Goal: Task Accomplishment & Management: Use online tool/utility

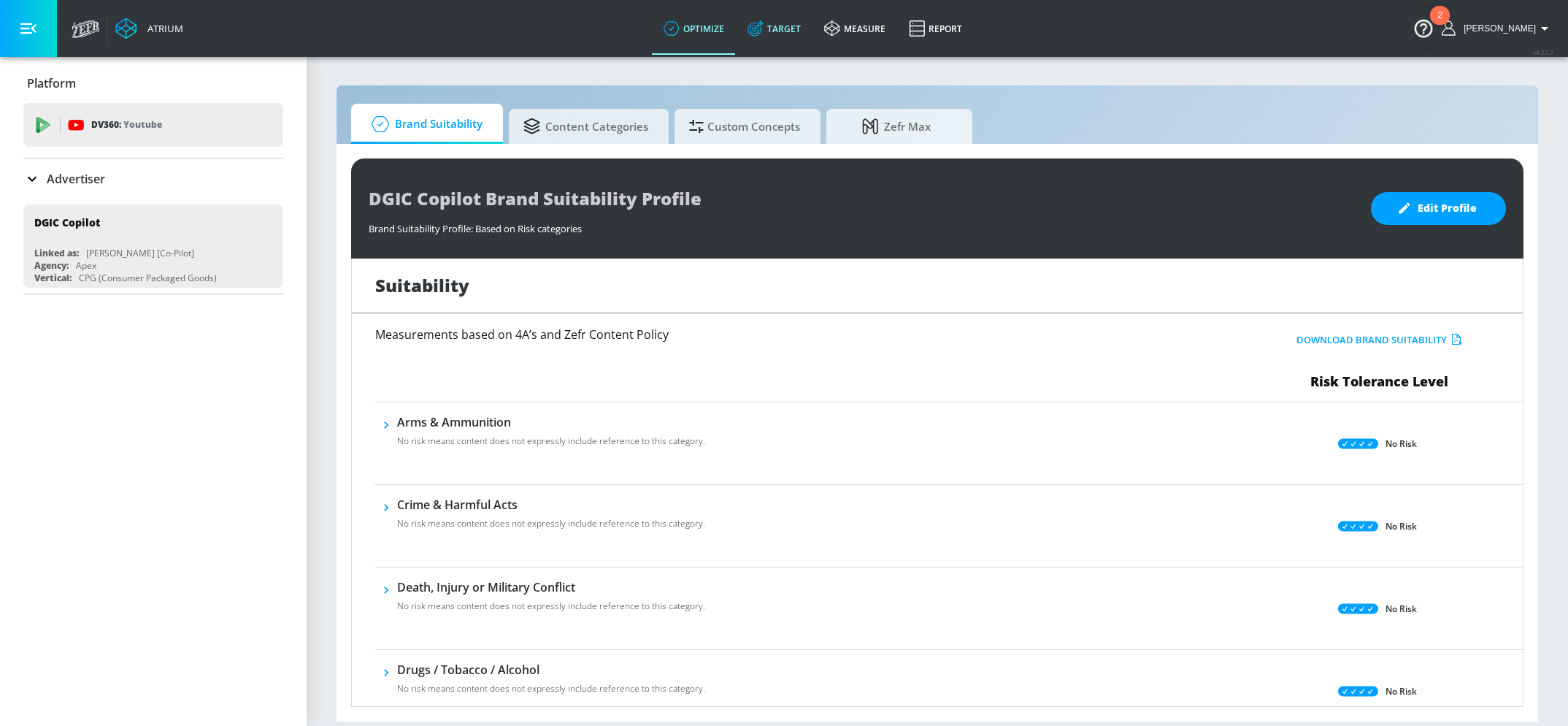
click at [794, 39] on link "Target" at bounding box center [774, 28] width 76 height 52
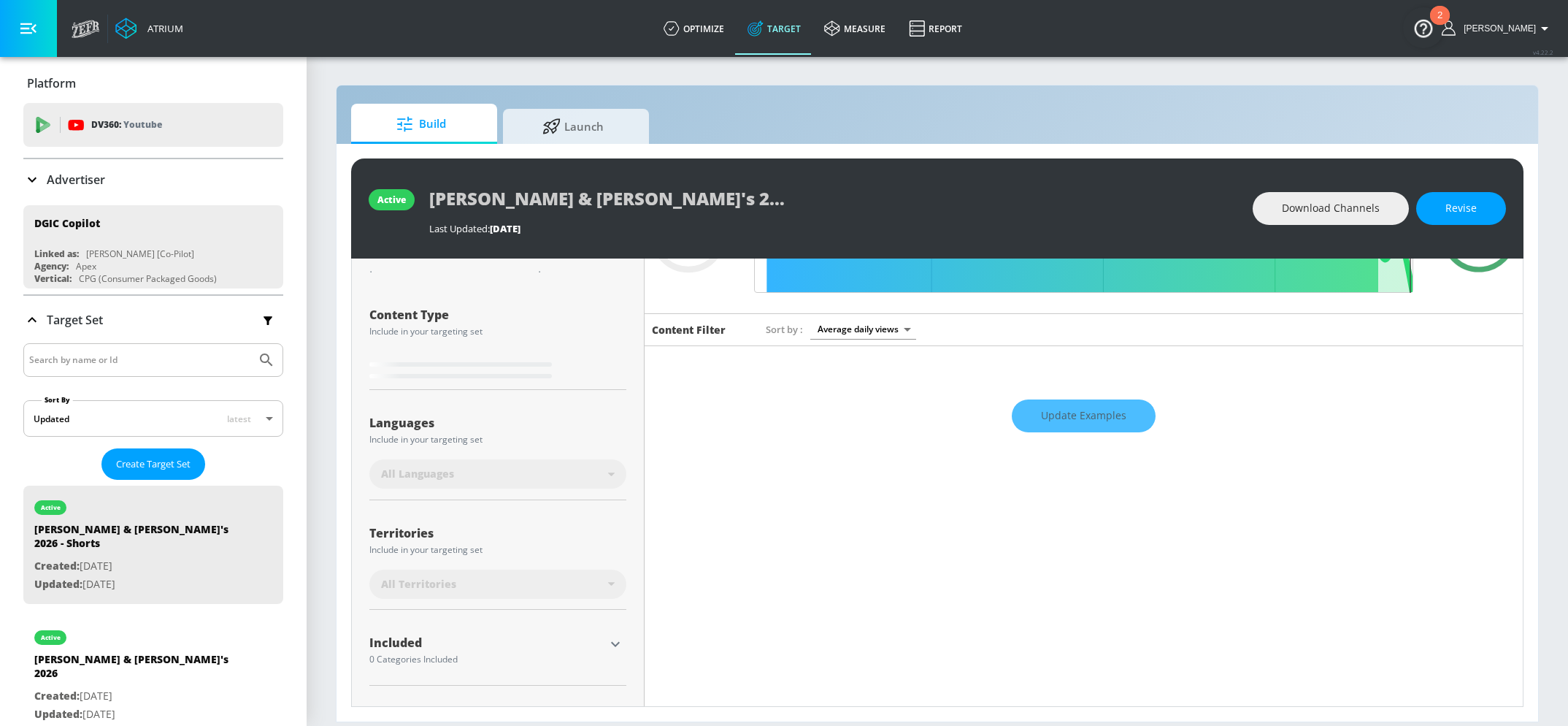
scroll to position [138, 0]
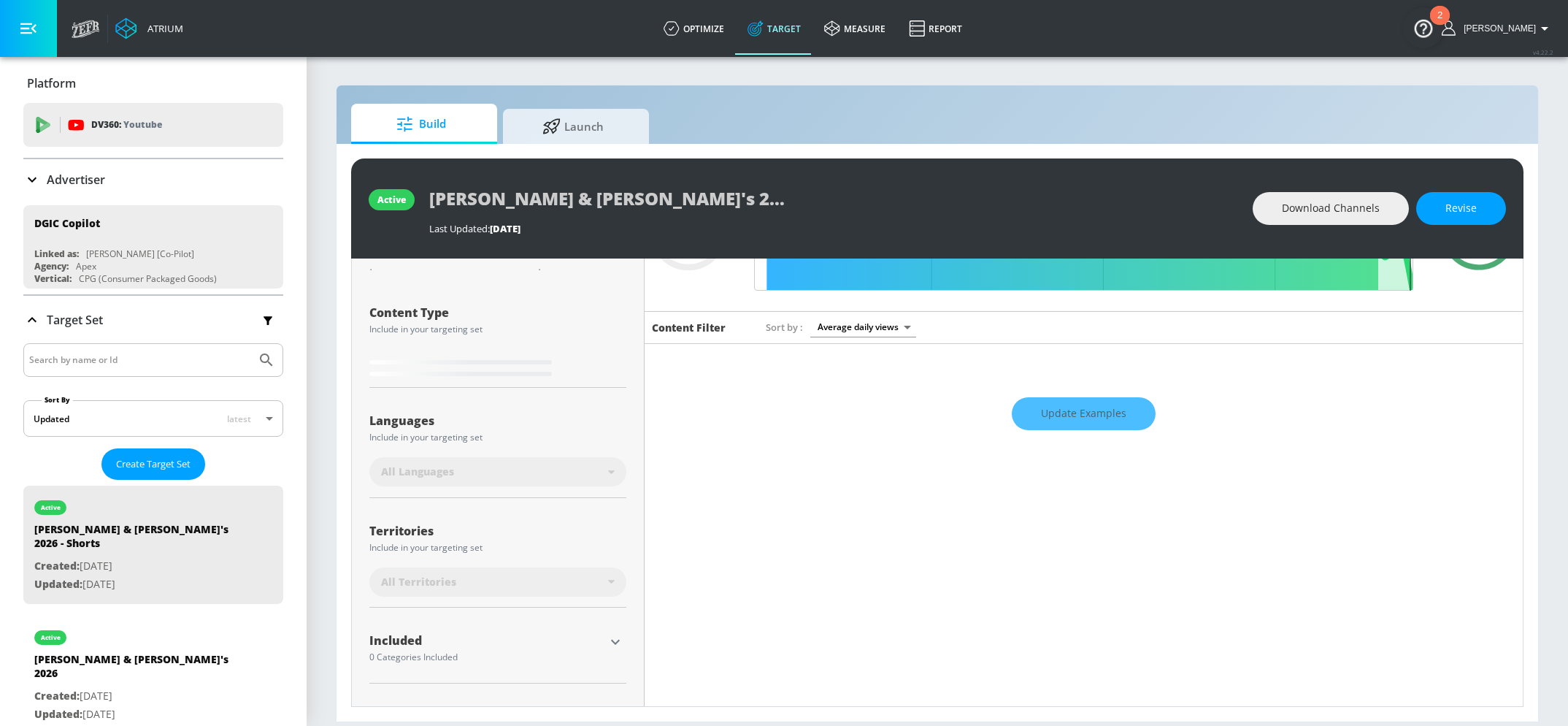
type input "0.38"
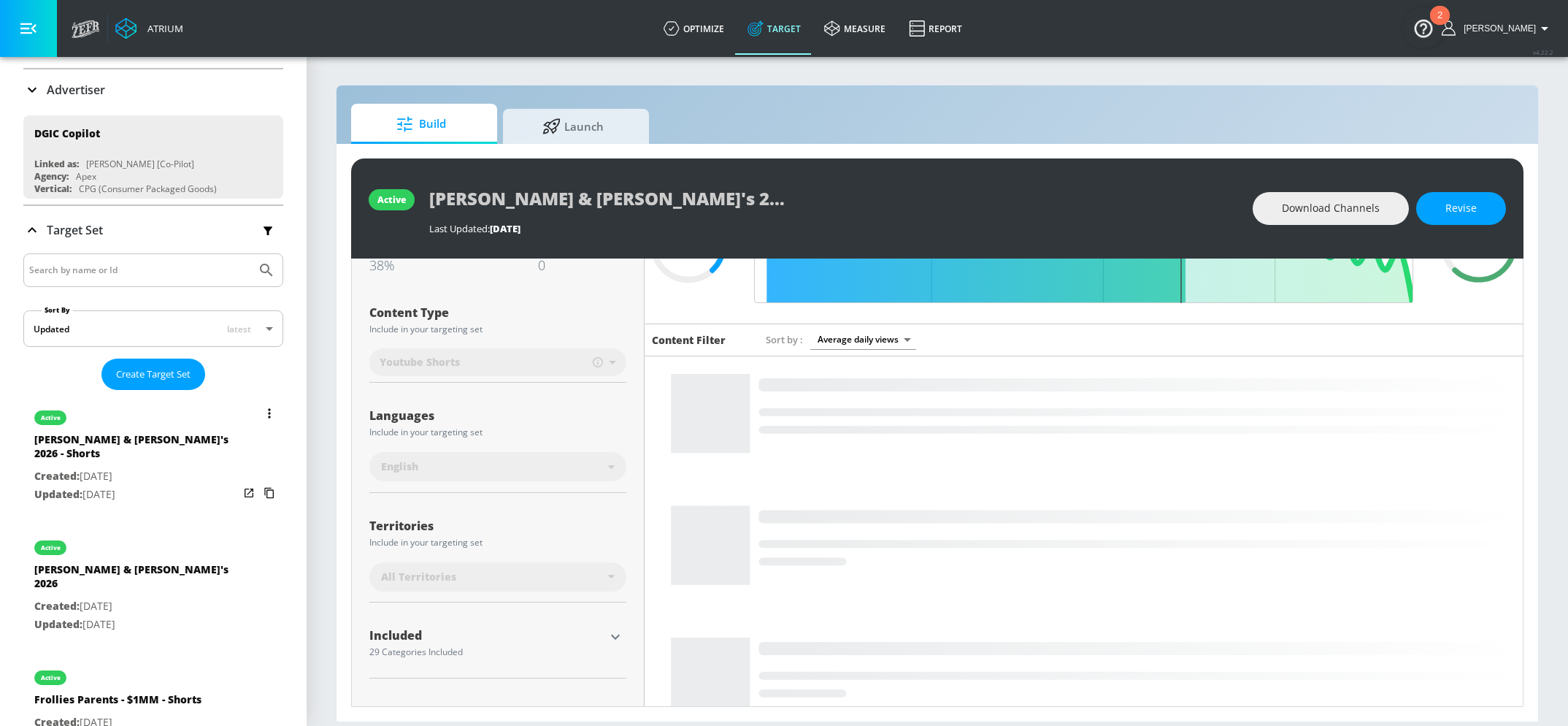
scroll to position [92, 0]
click at [135, 560] on div "[PERSON_NAME] & [PERSON_NAME]'s 2026" at bounding box center [136, 578] width 204 height 35
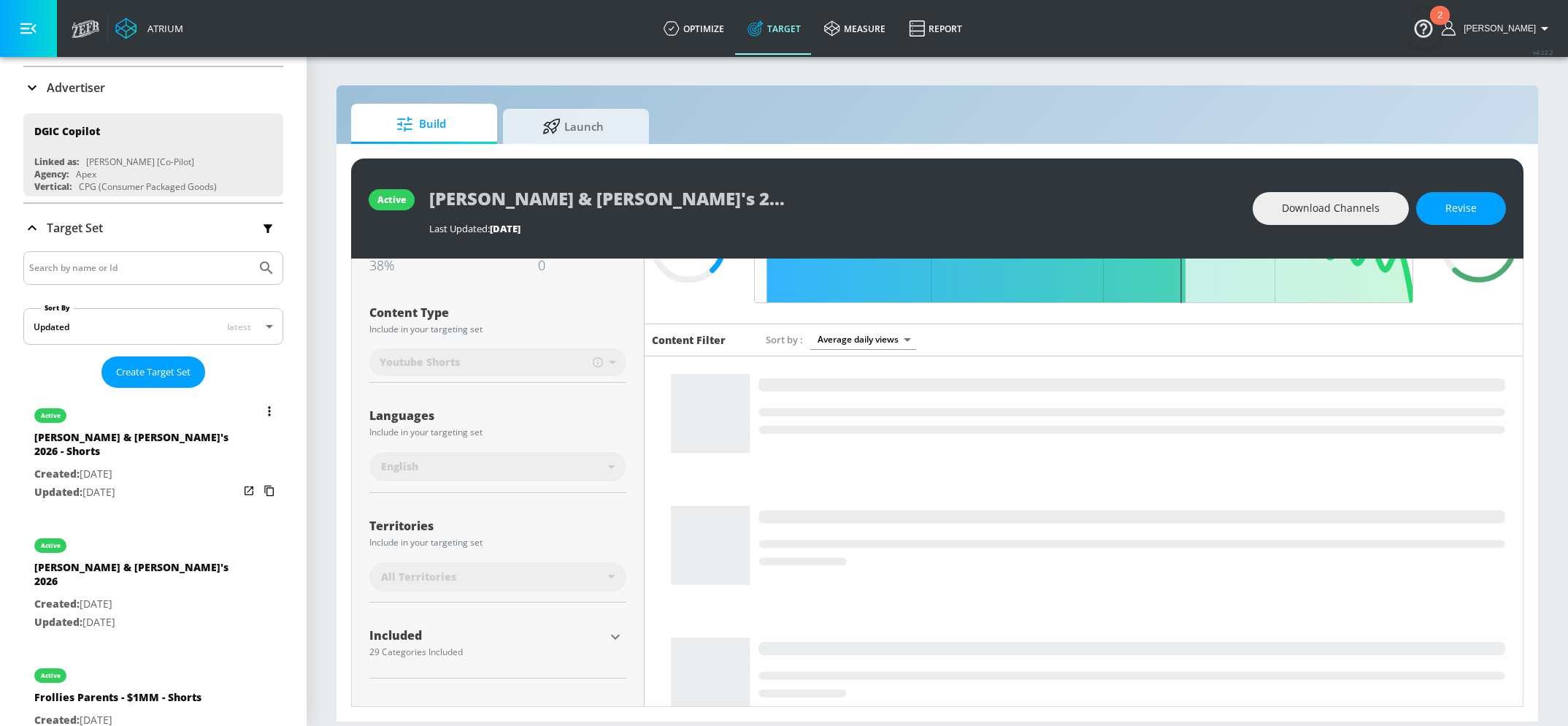
type input "[PERSON_NAME] & [PERSON_NAME]'s 2026"
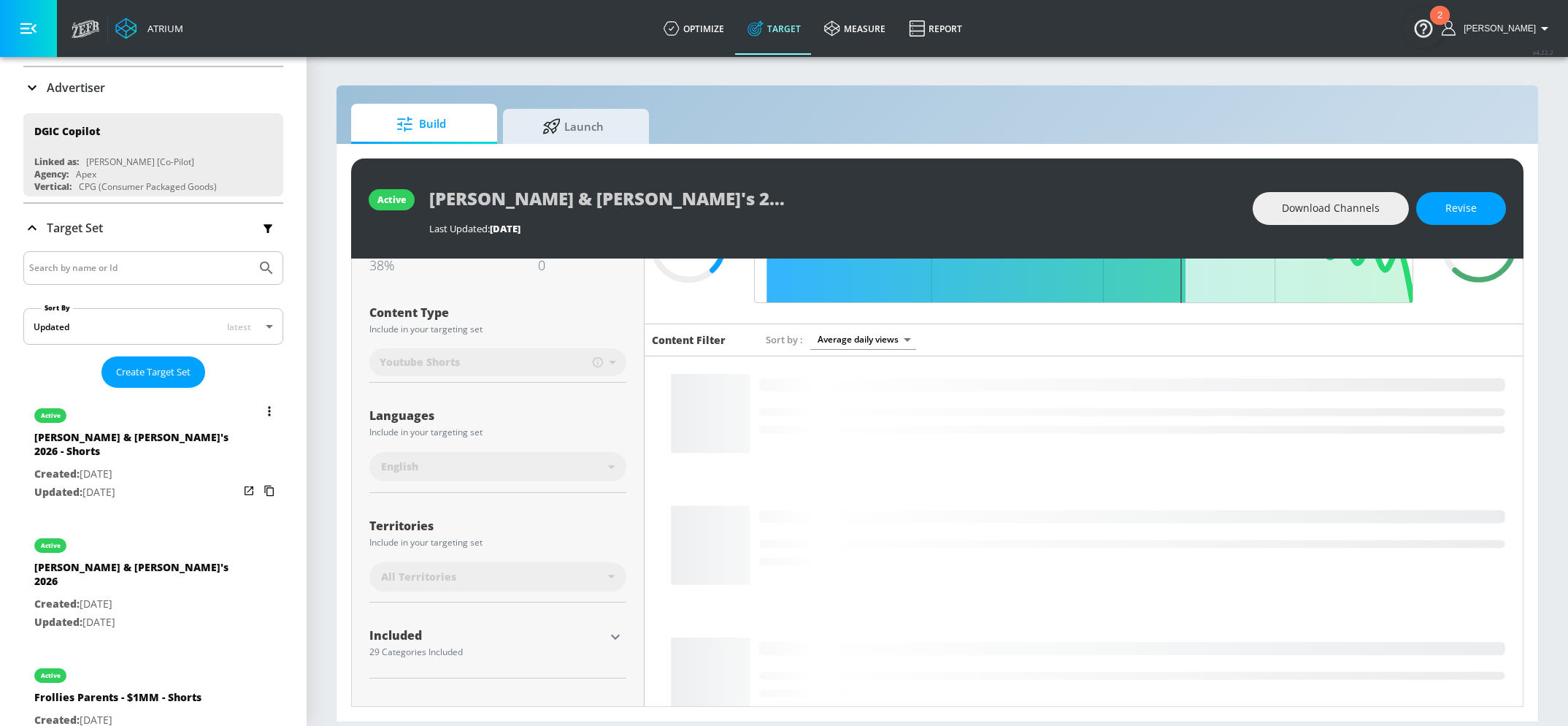
type input "videos"
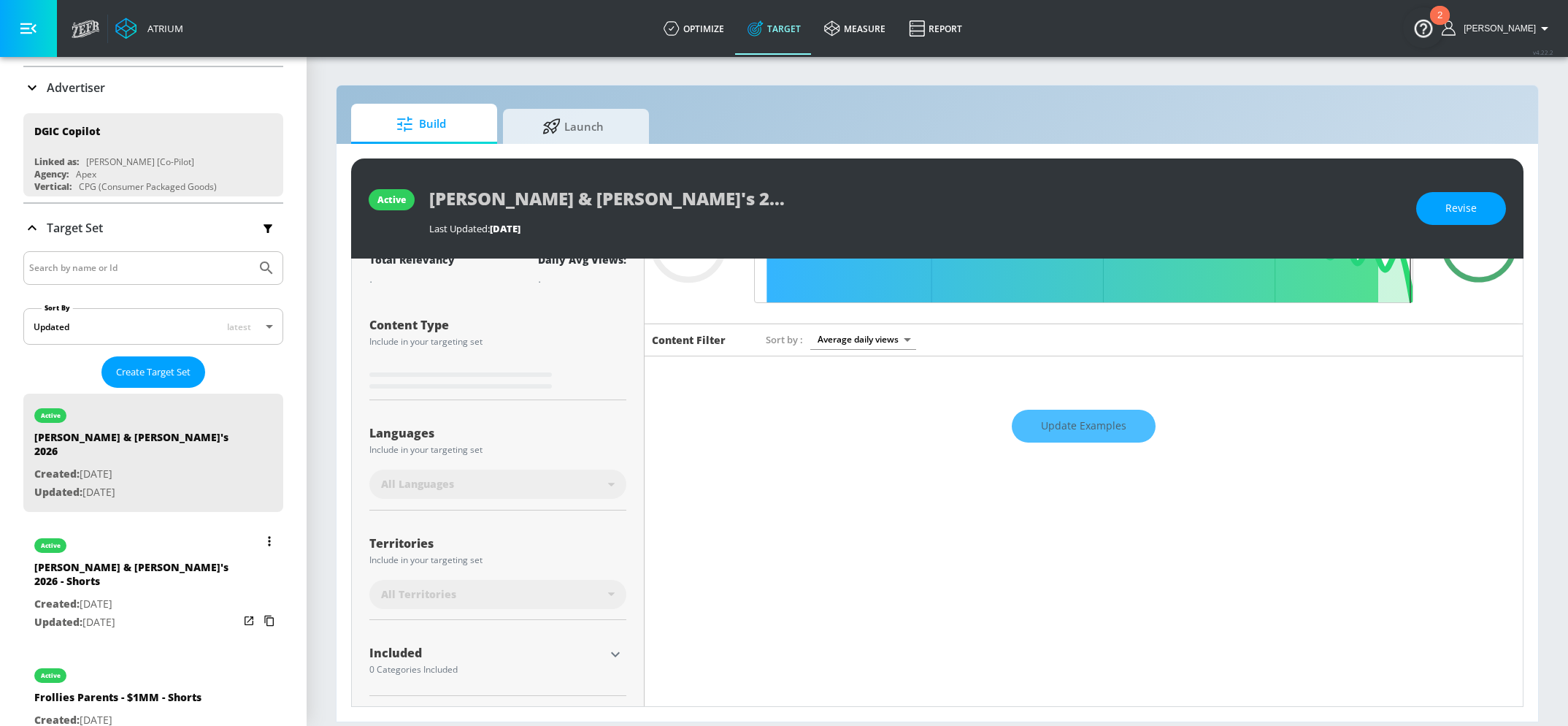
scroll to position [138, 0]
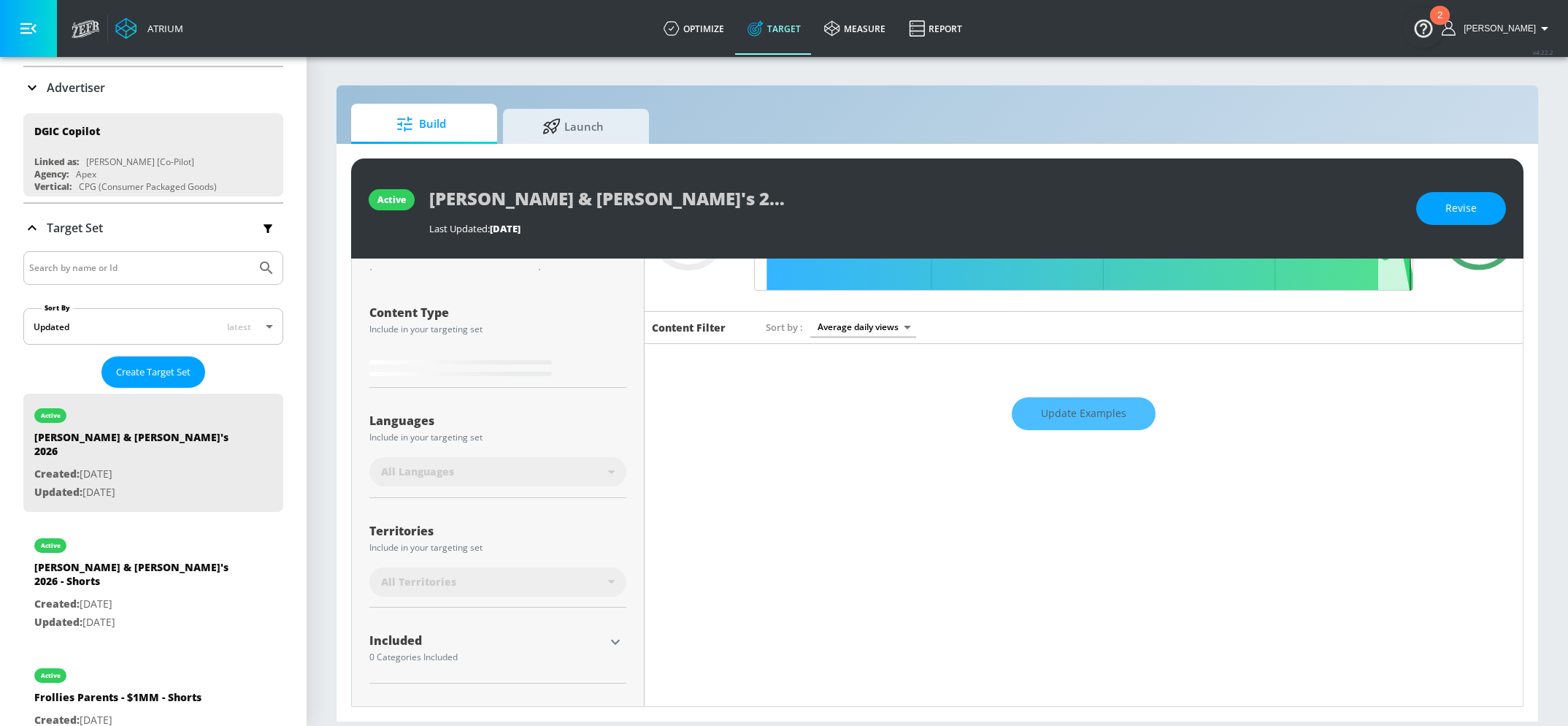
type input "0.38"
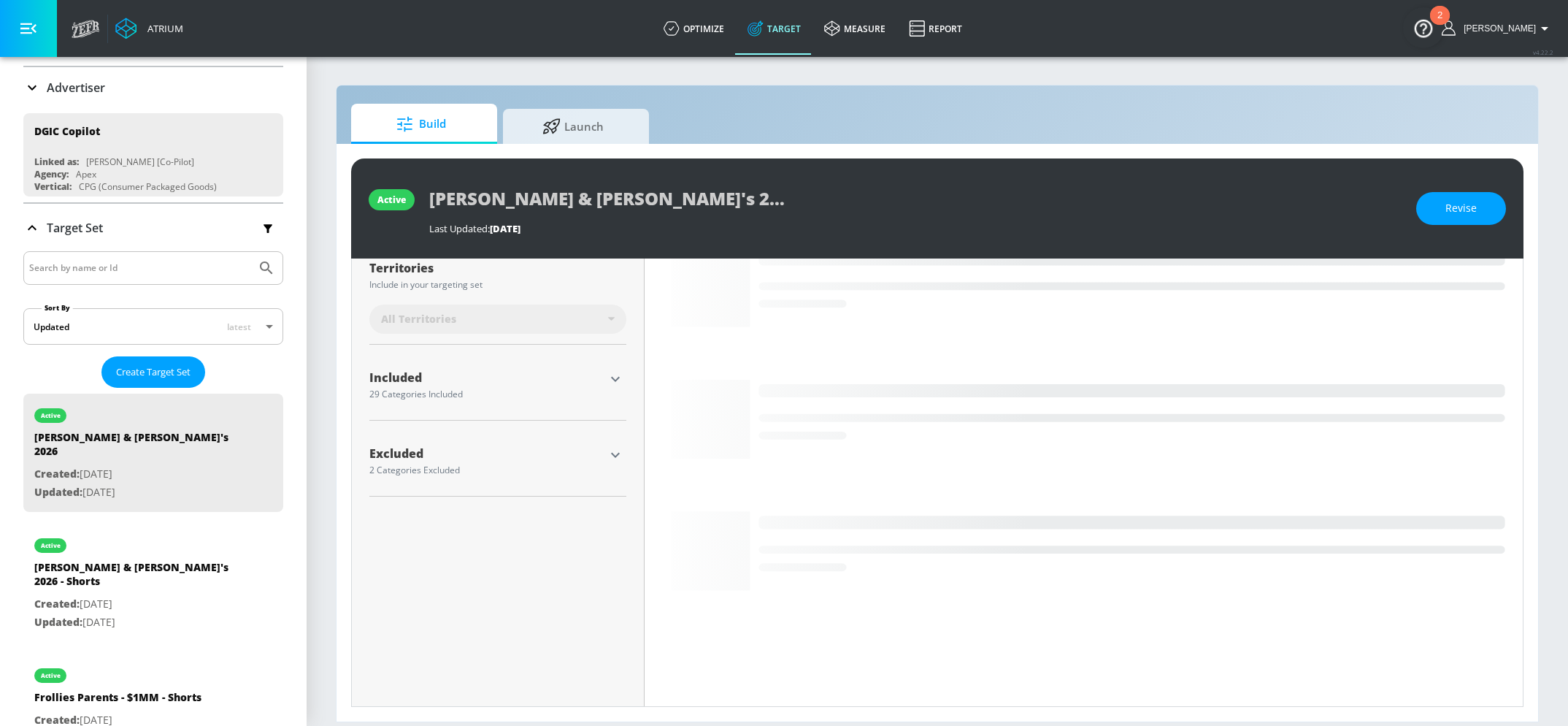
scroll to position [0, 0]
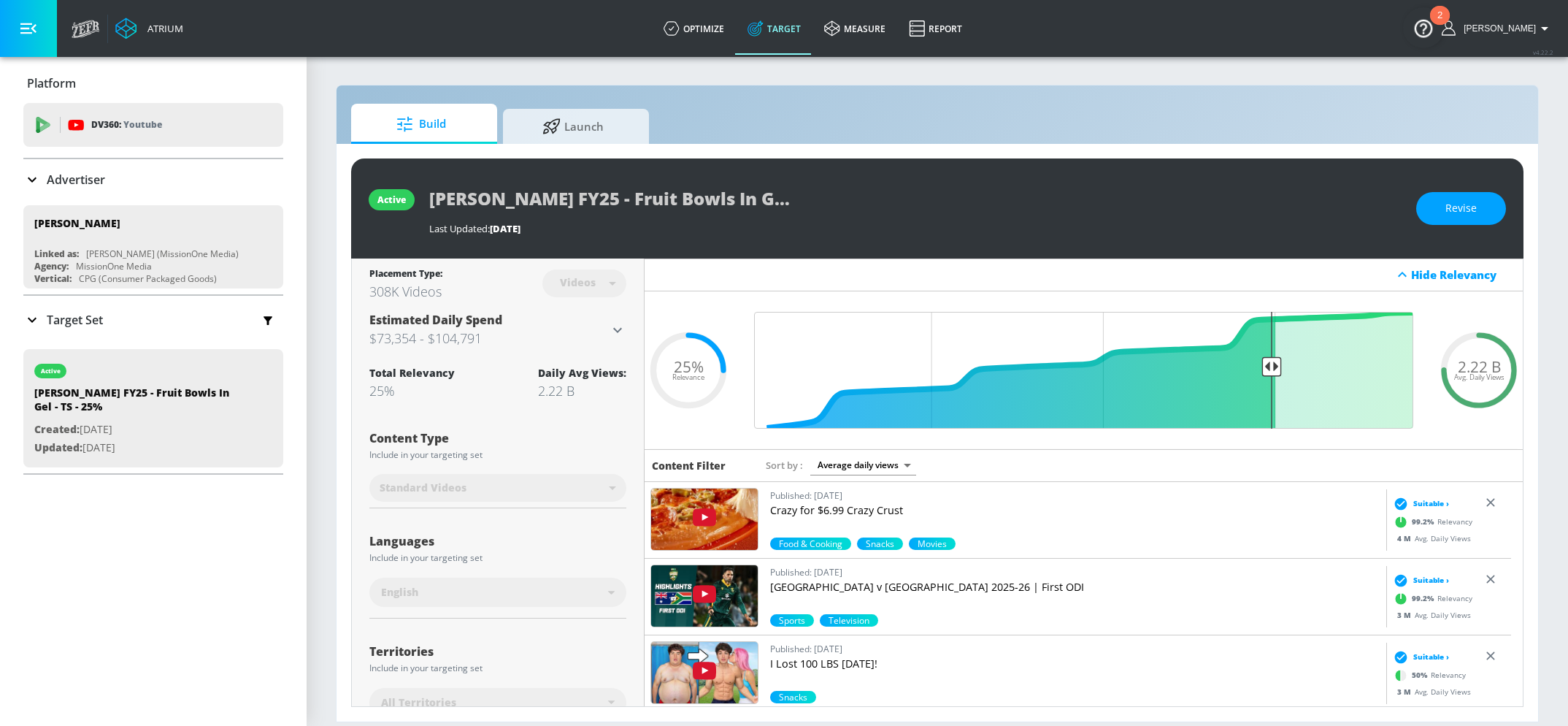
click at [33, 329] on div "Target Set" at bounding box center [153, 319] width 260 height 31
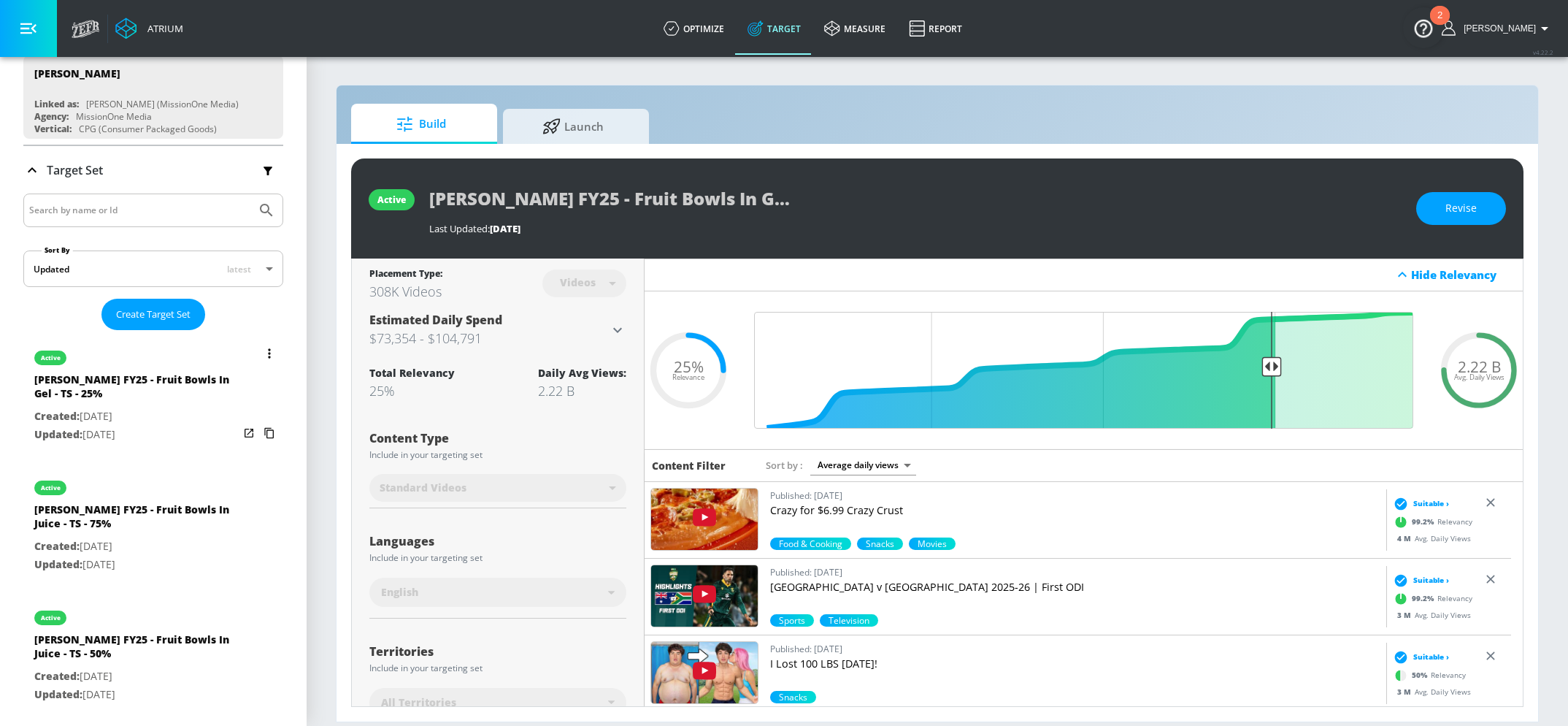
scroll to position [154, 0]
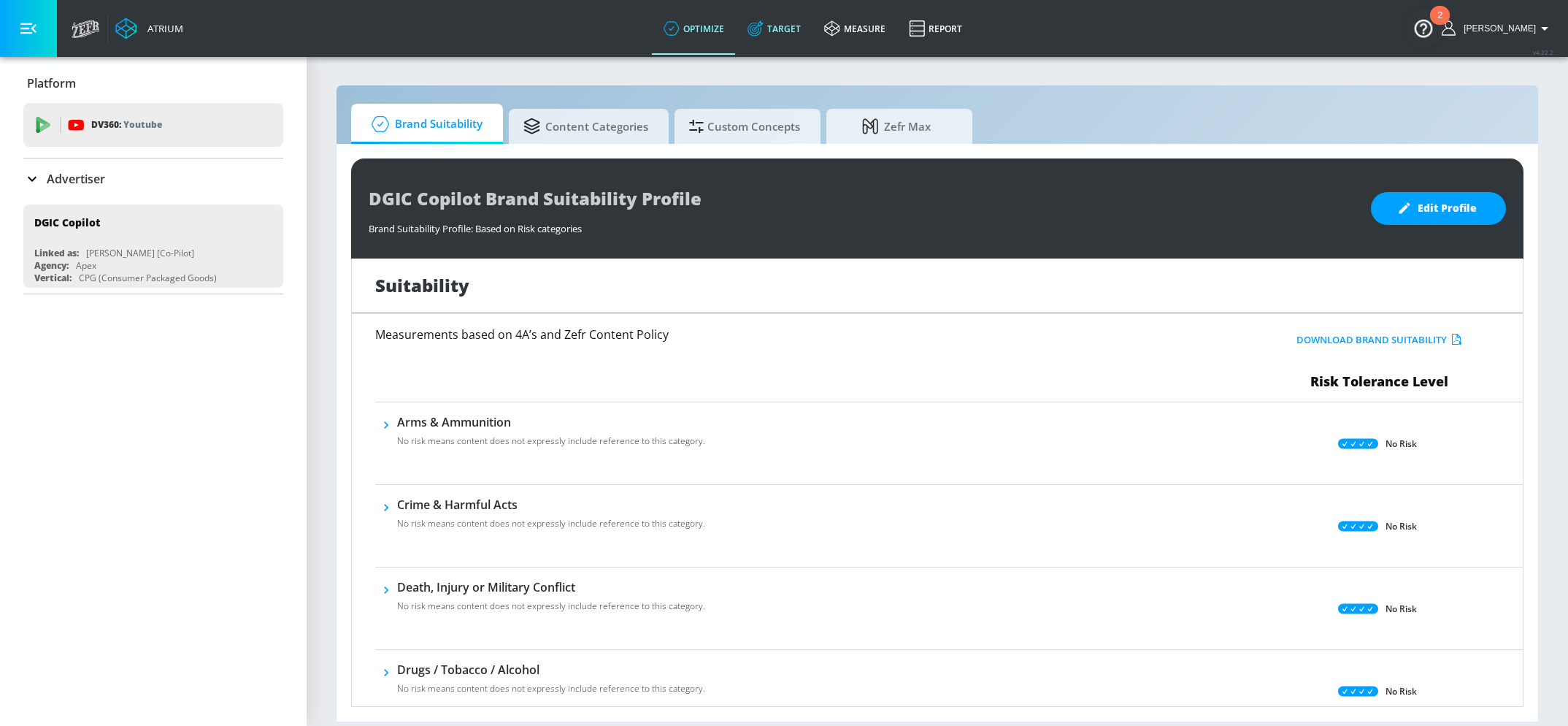
click at [810, 47] on link "Target" at bounding box center [774, 28] width 76 height 52
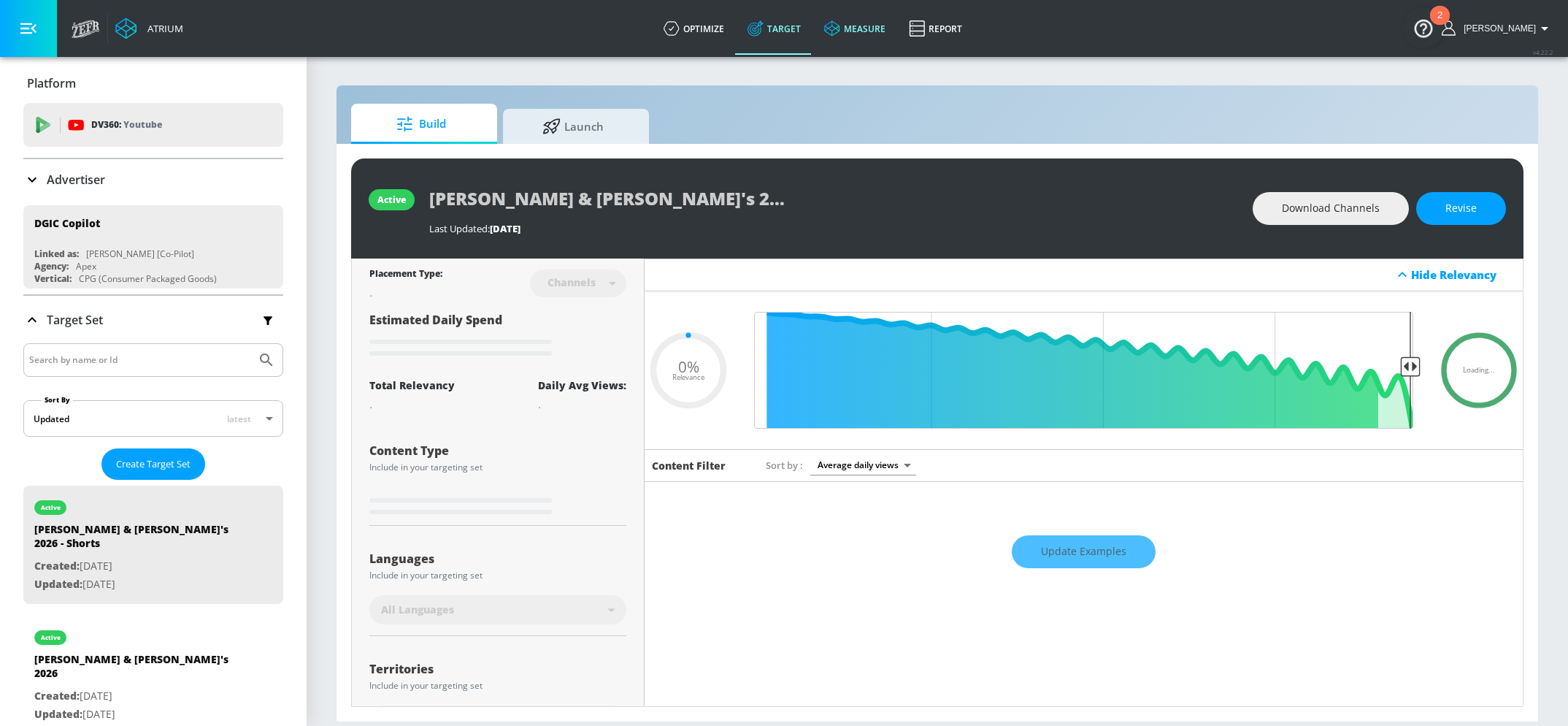
type input "0.38"
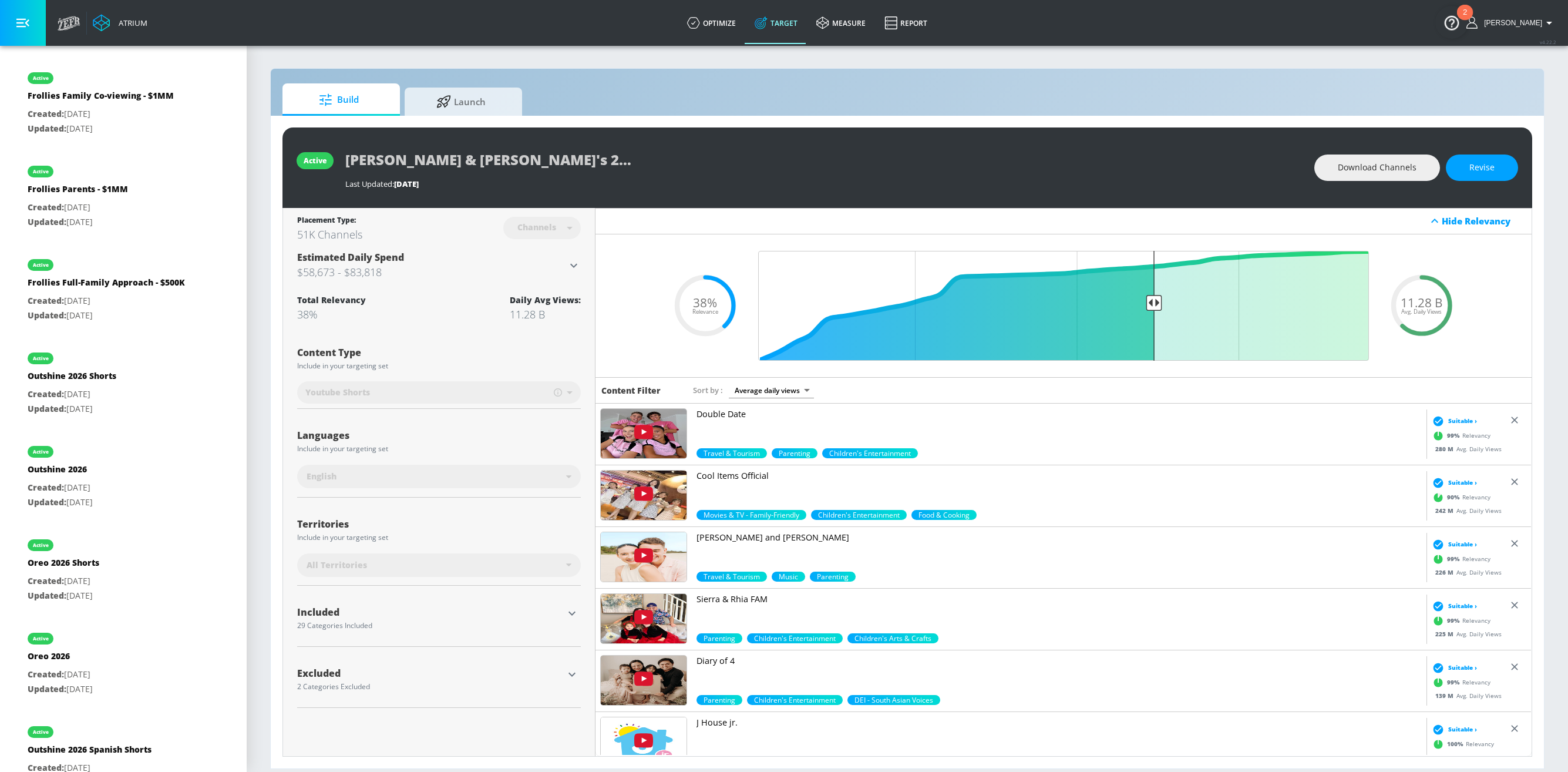
scroll to position [829, 0]
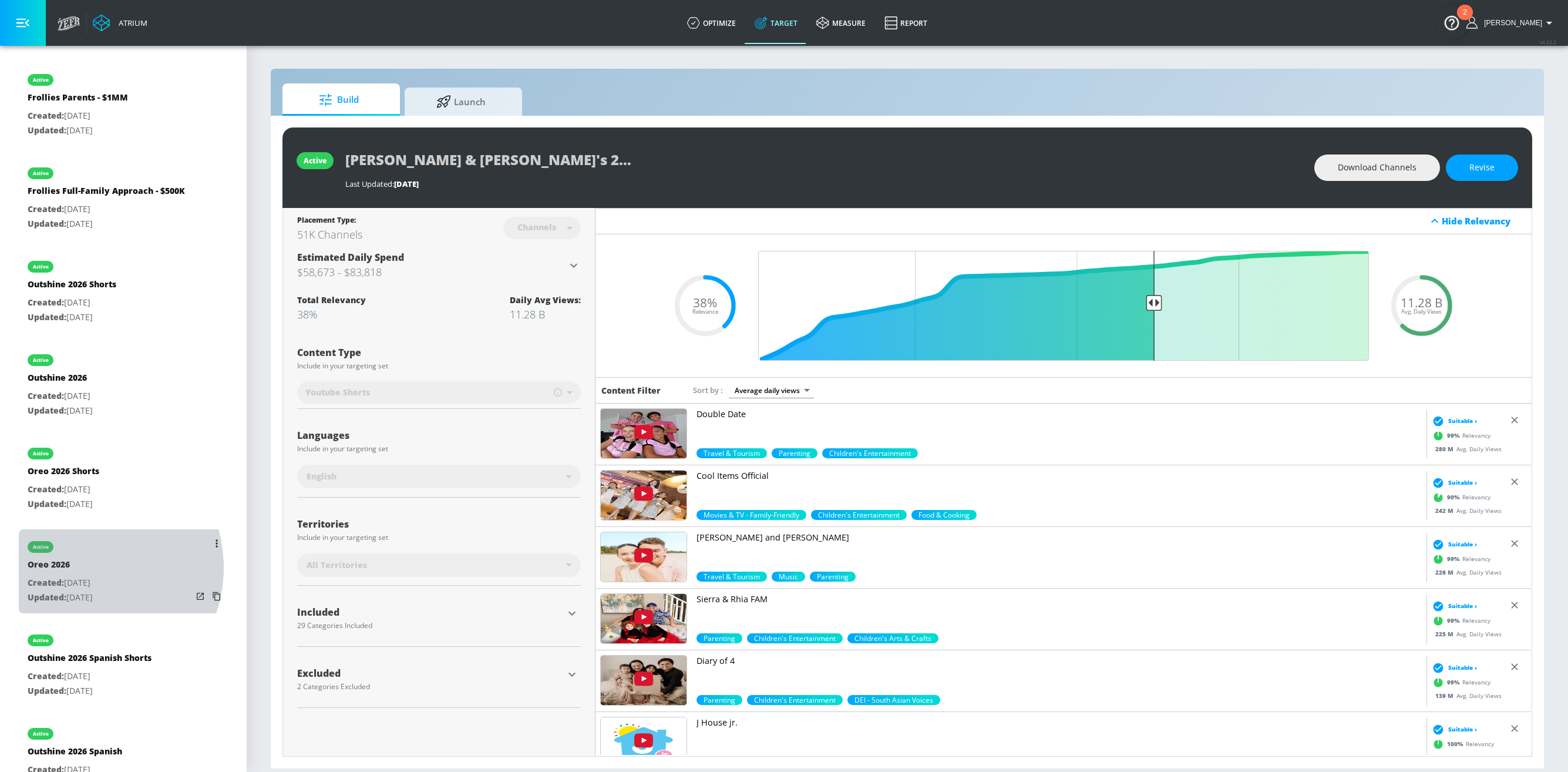
click at [84, 559] on div "Oreo 2026" at bounding box center [60, 567] width 65 height 17
type input "Oreo 2026"
type input "videos"
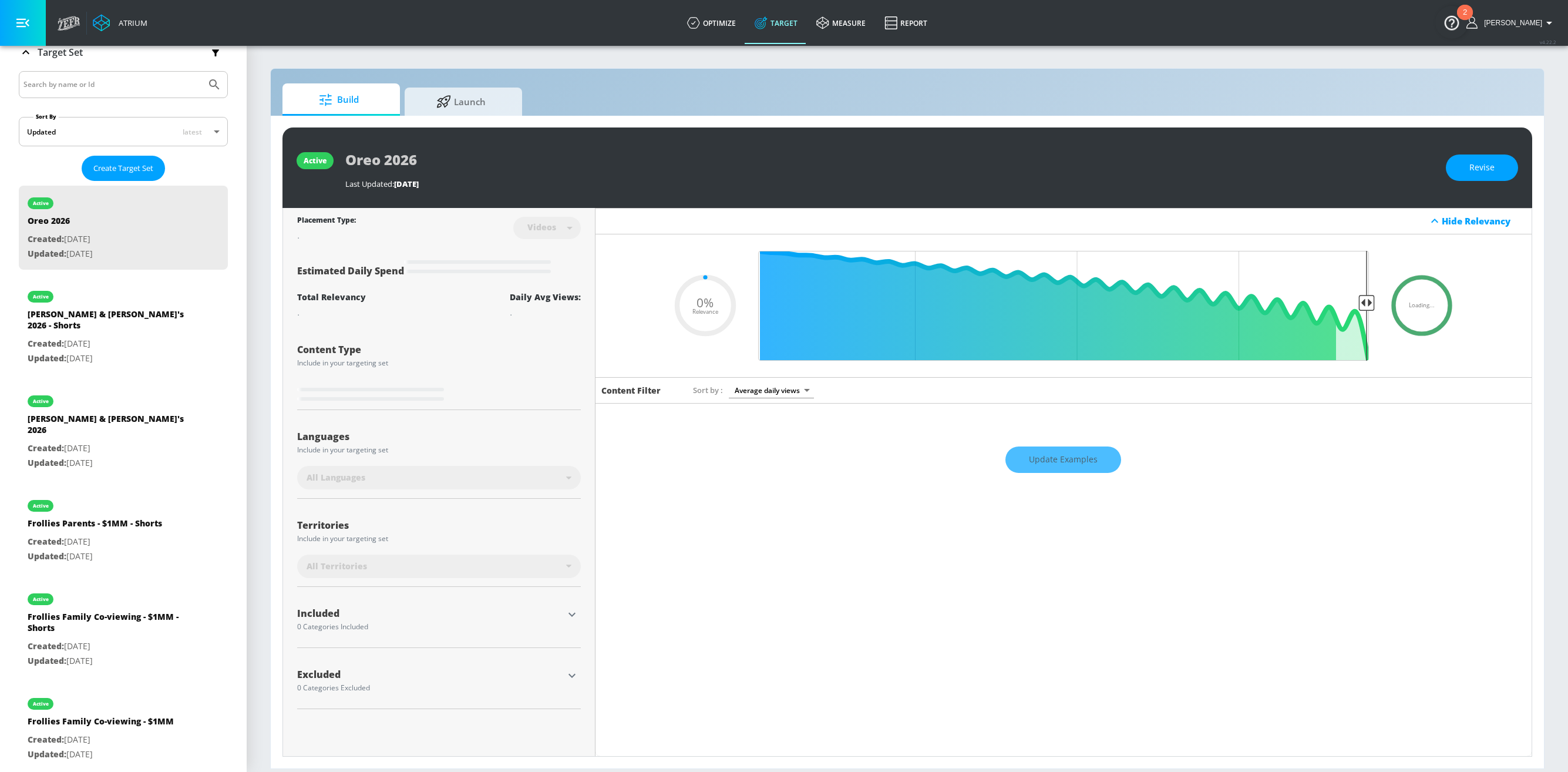
scroll to position [205, 0]
type input "0.5"
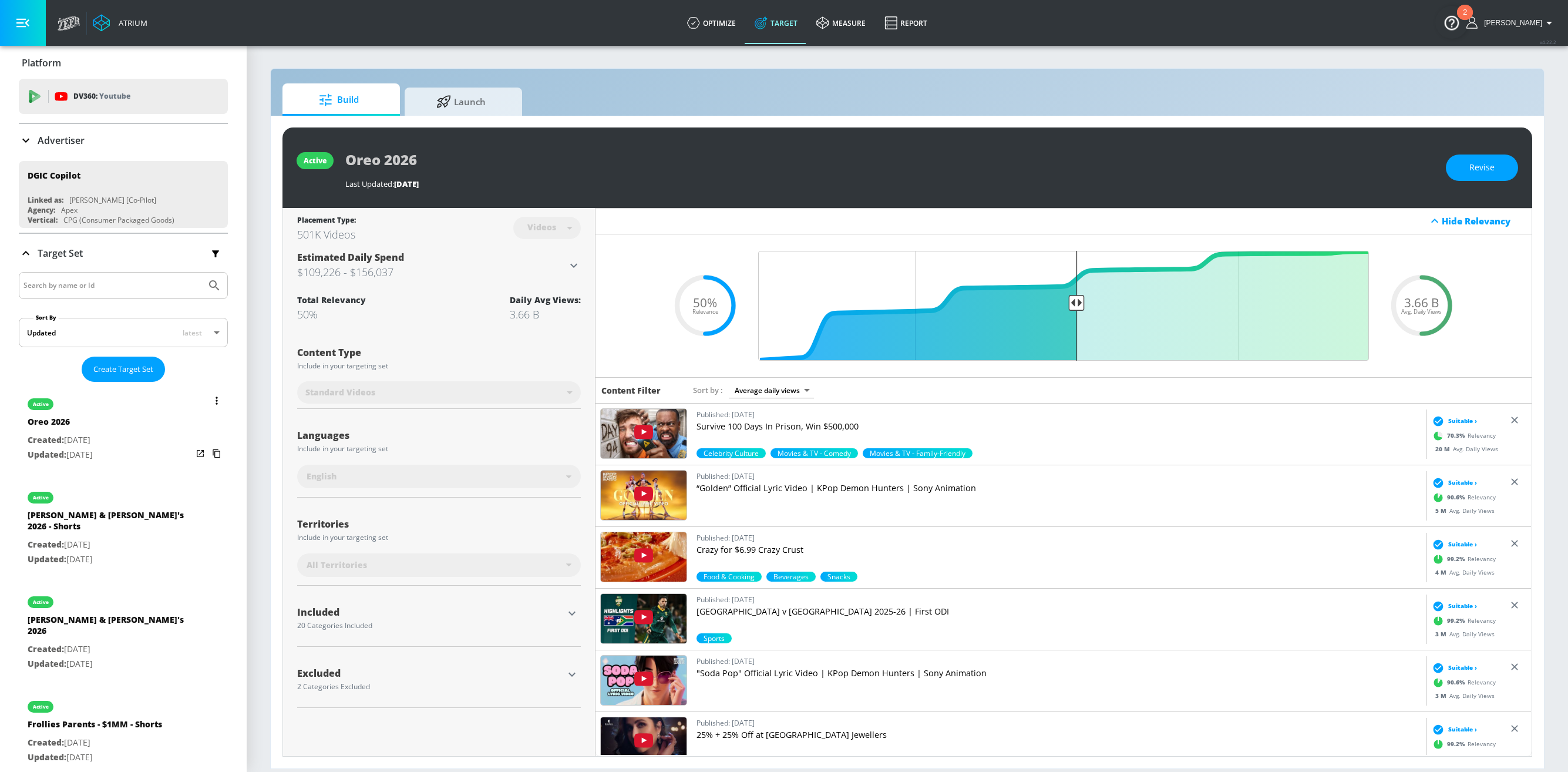
scroll to position [0, 0]
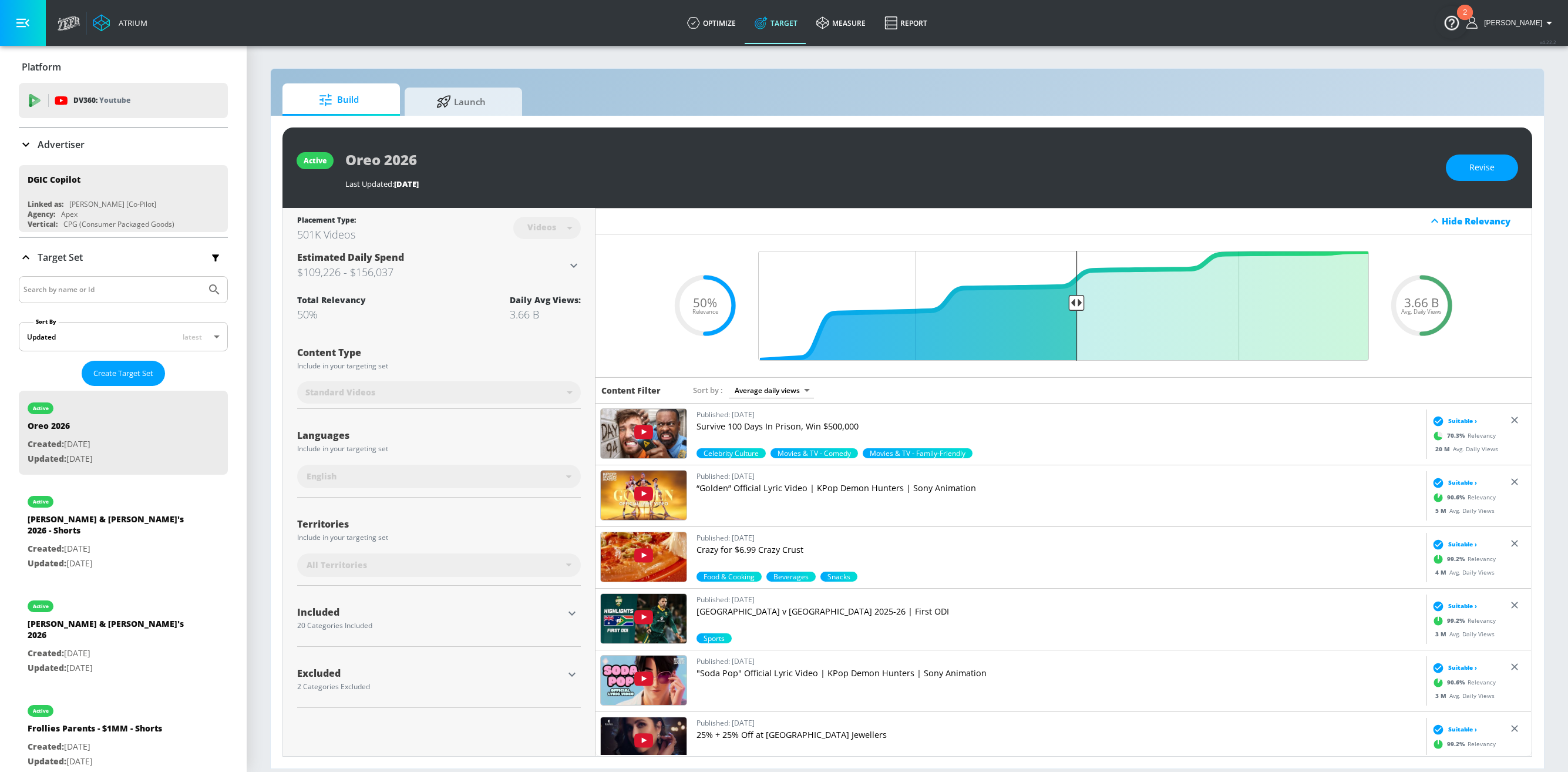
click at [65, 149] on p "Advertiser" at bounding box center [61, 144] width 47 height 13
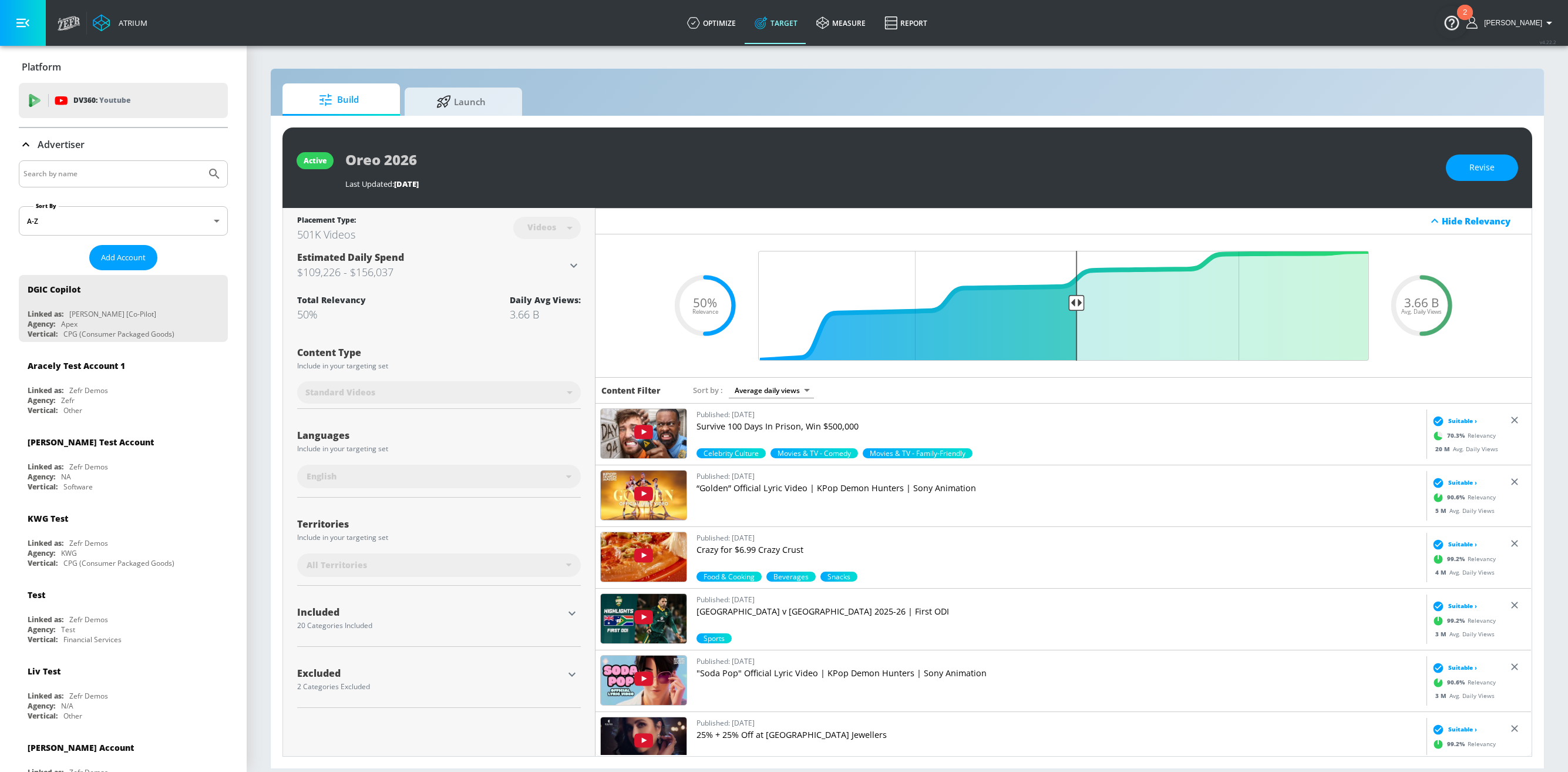
click at [61, 144] on p "Advertiser" at bounding box center [61, 144] width 47 height 13
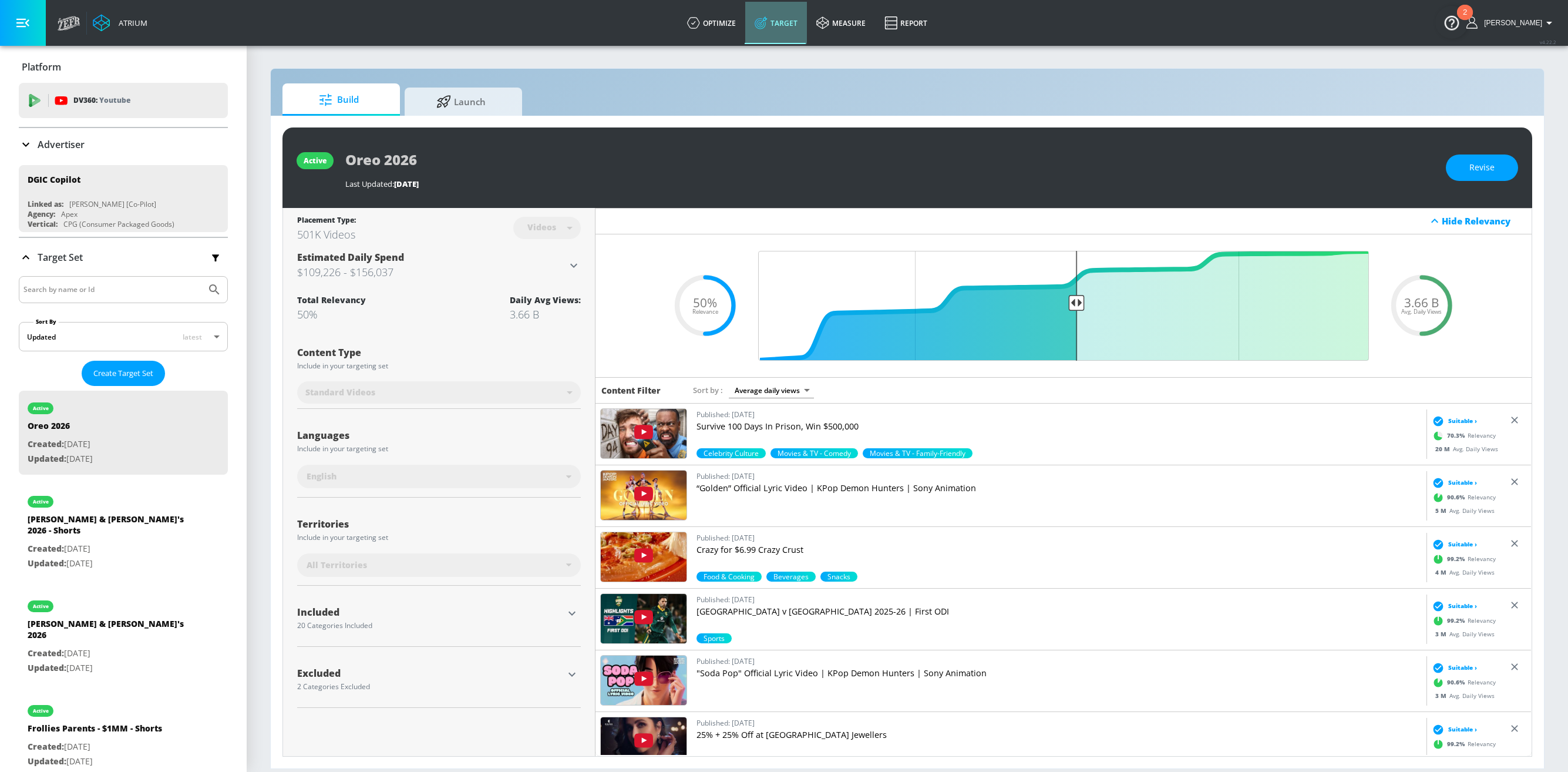
click at [764, 26] on icon at bounding box center [760, 24] width 8 height 8
click at [575, 583] on icon "button" at bounding box center [572, 613] width 14 height 14
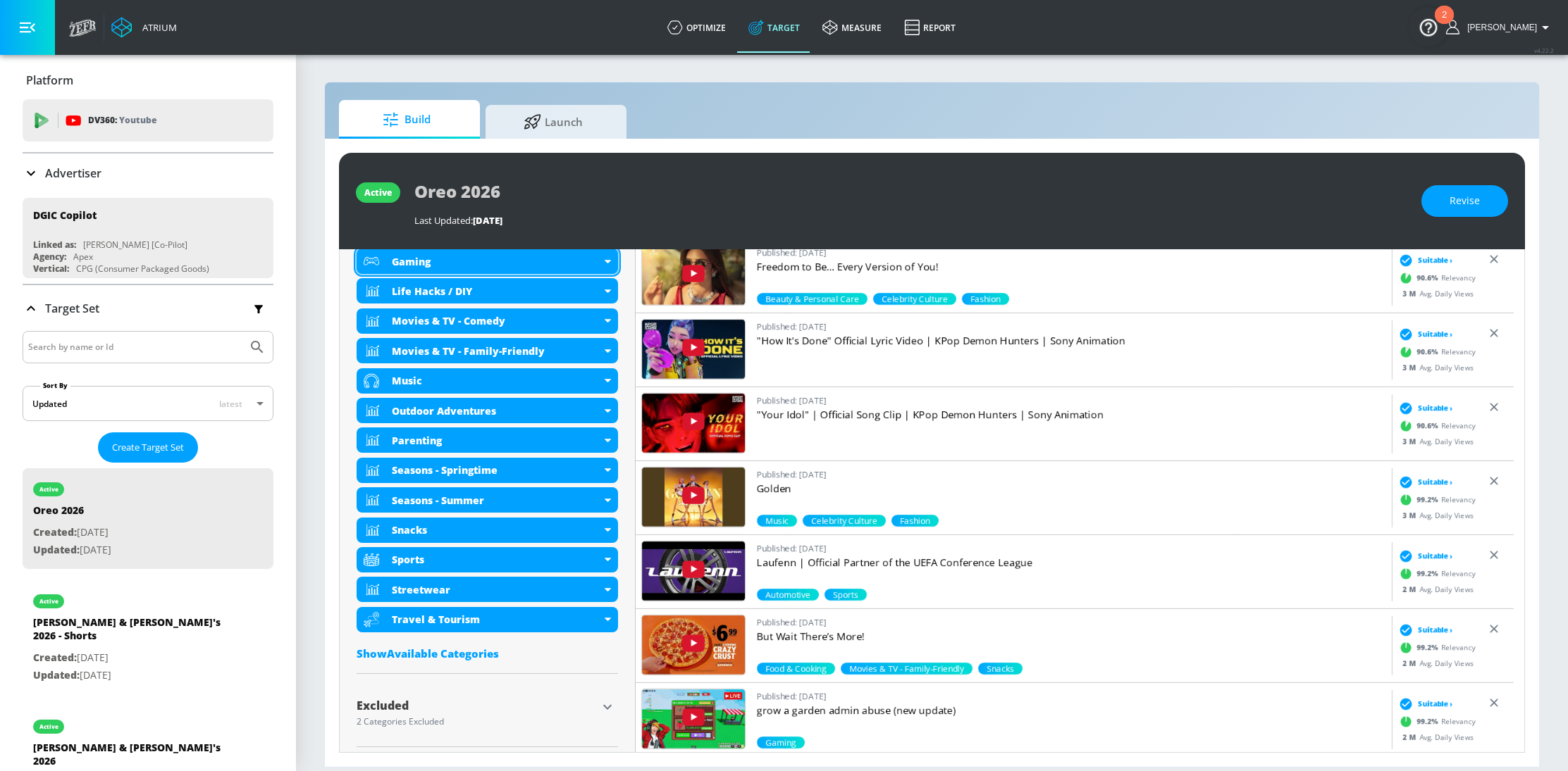
scroll to position [757, 0]
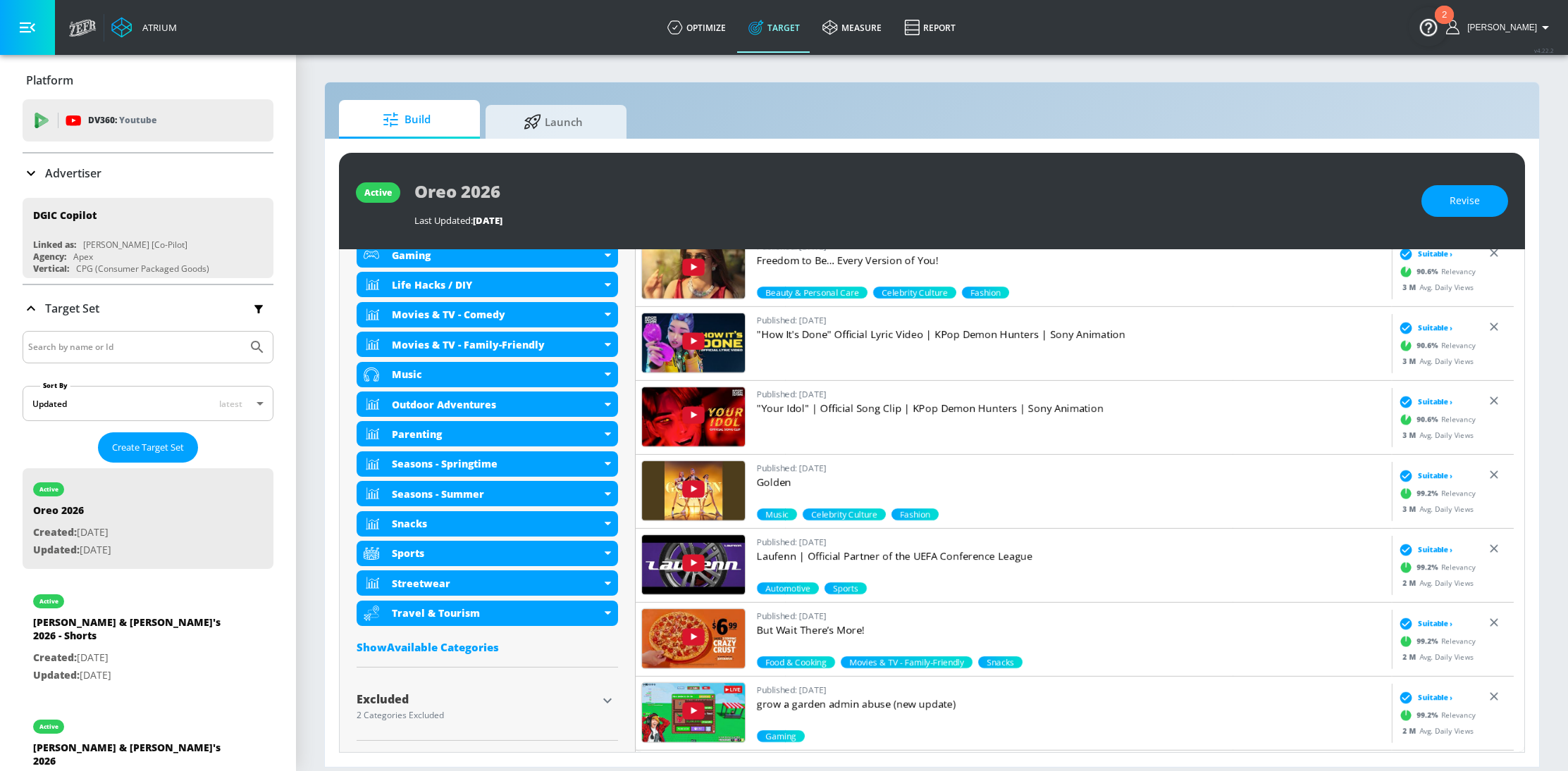
click at [439, 651] on div "Show Available Categories" at bounding box center [487, 647] width 261 height 14
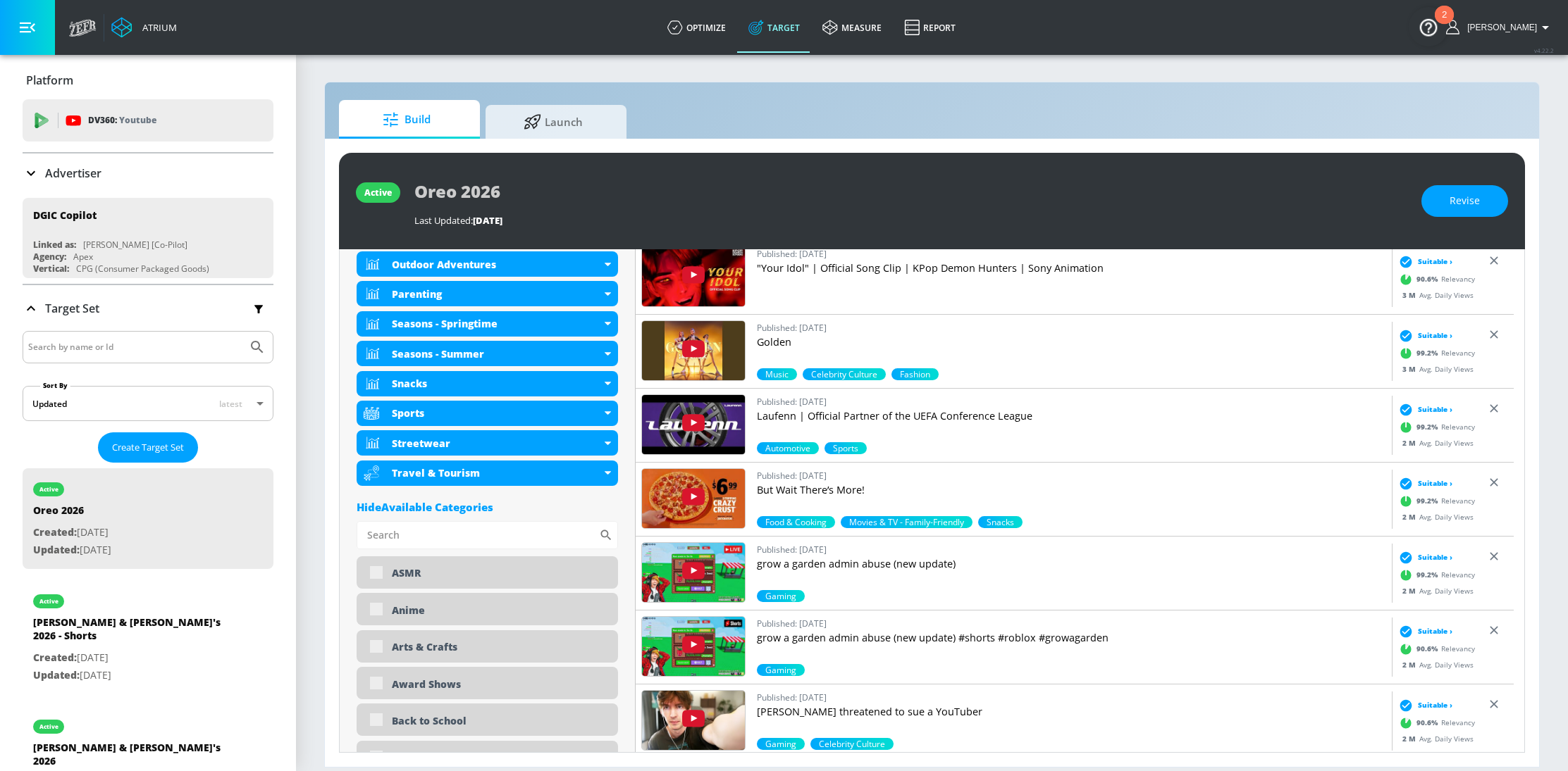
scroll to position [807, 0]
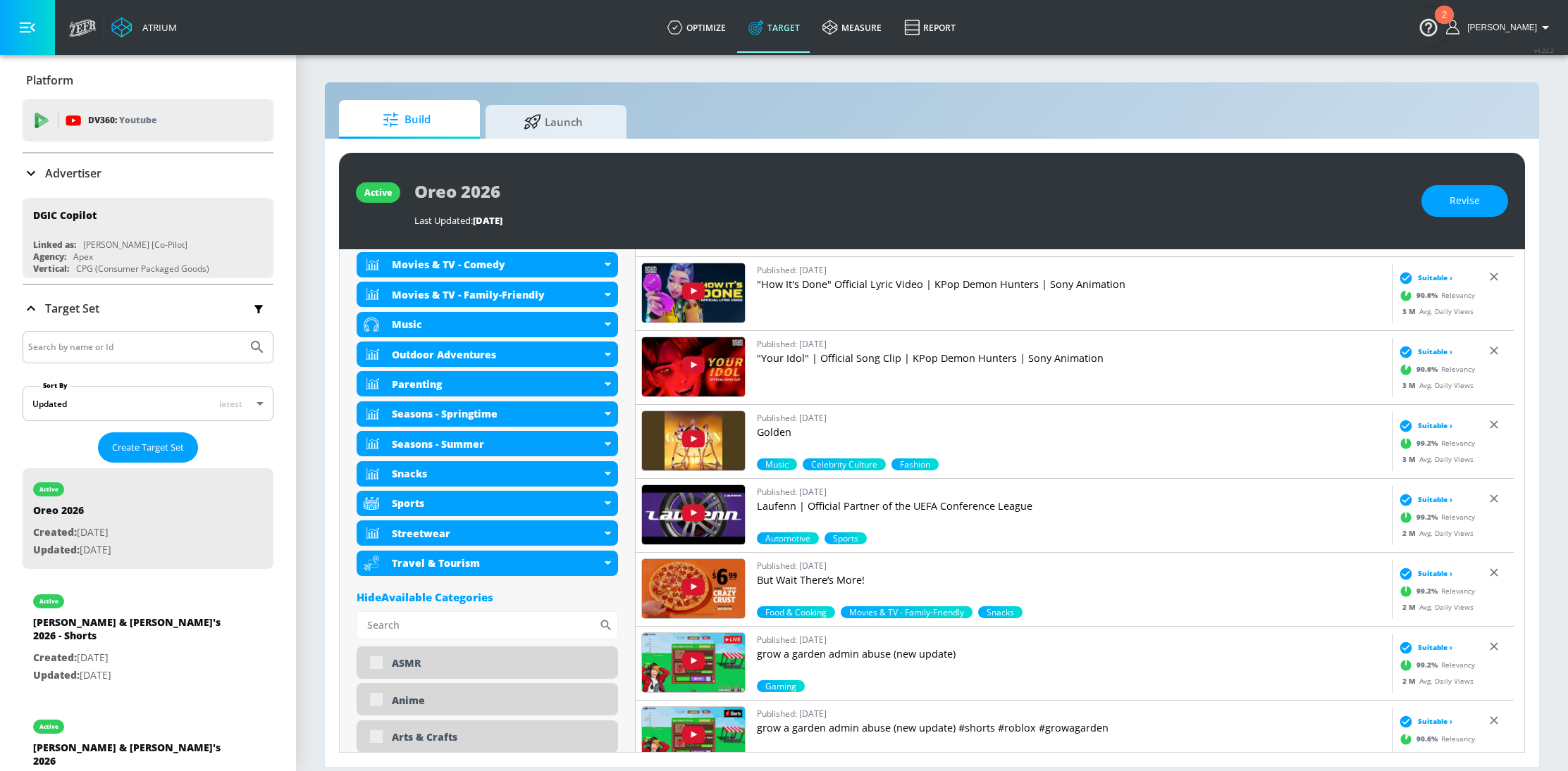
click at [470, 597] on div "Hide Available Categories" at bounding box center [487, 597] width 261 height 14
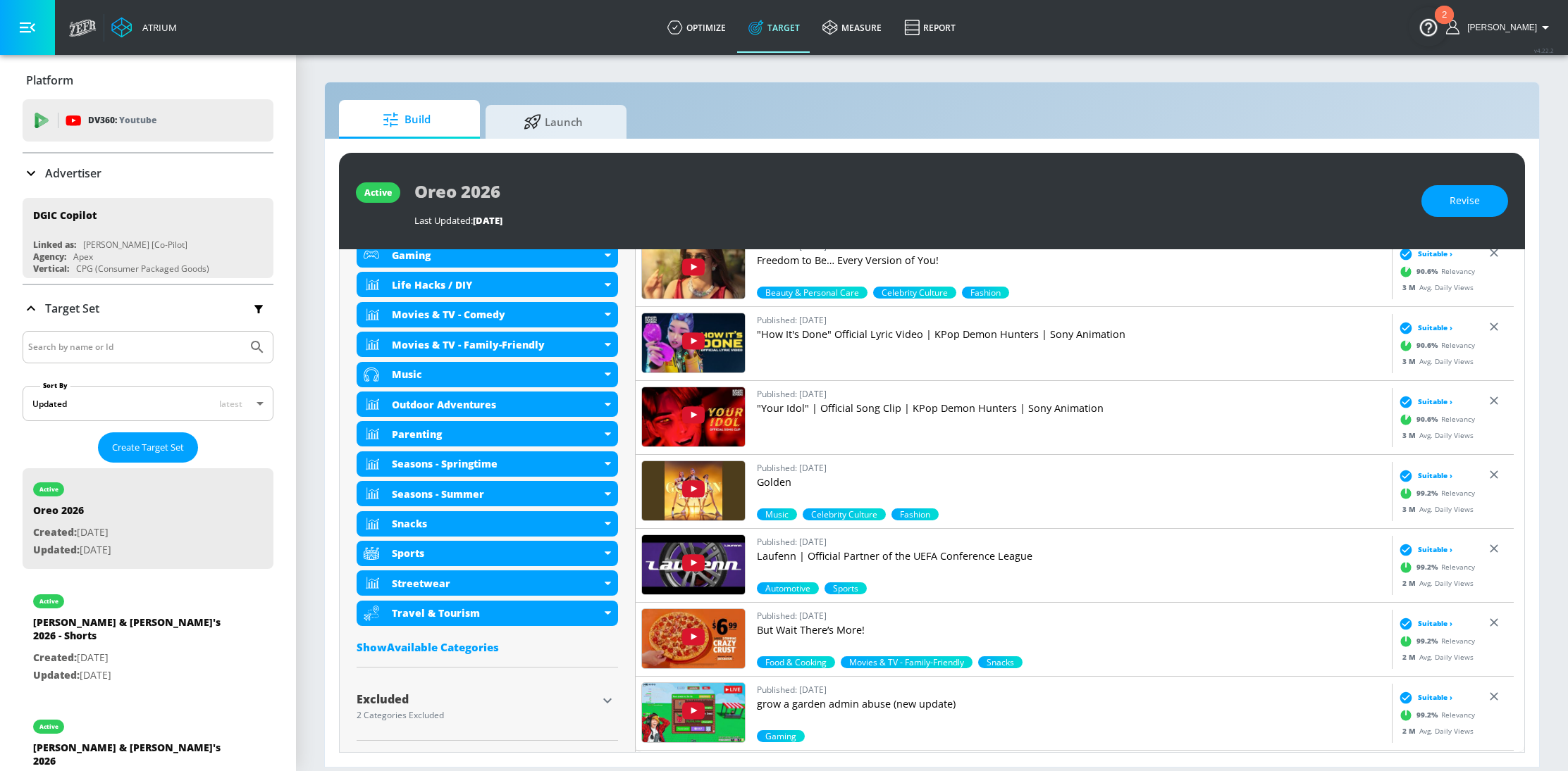
scroll to position [757, 0]
click at [607, 699] on icon "button" at bounding box center [607, 700] width 17 height 17
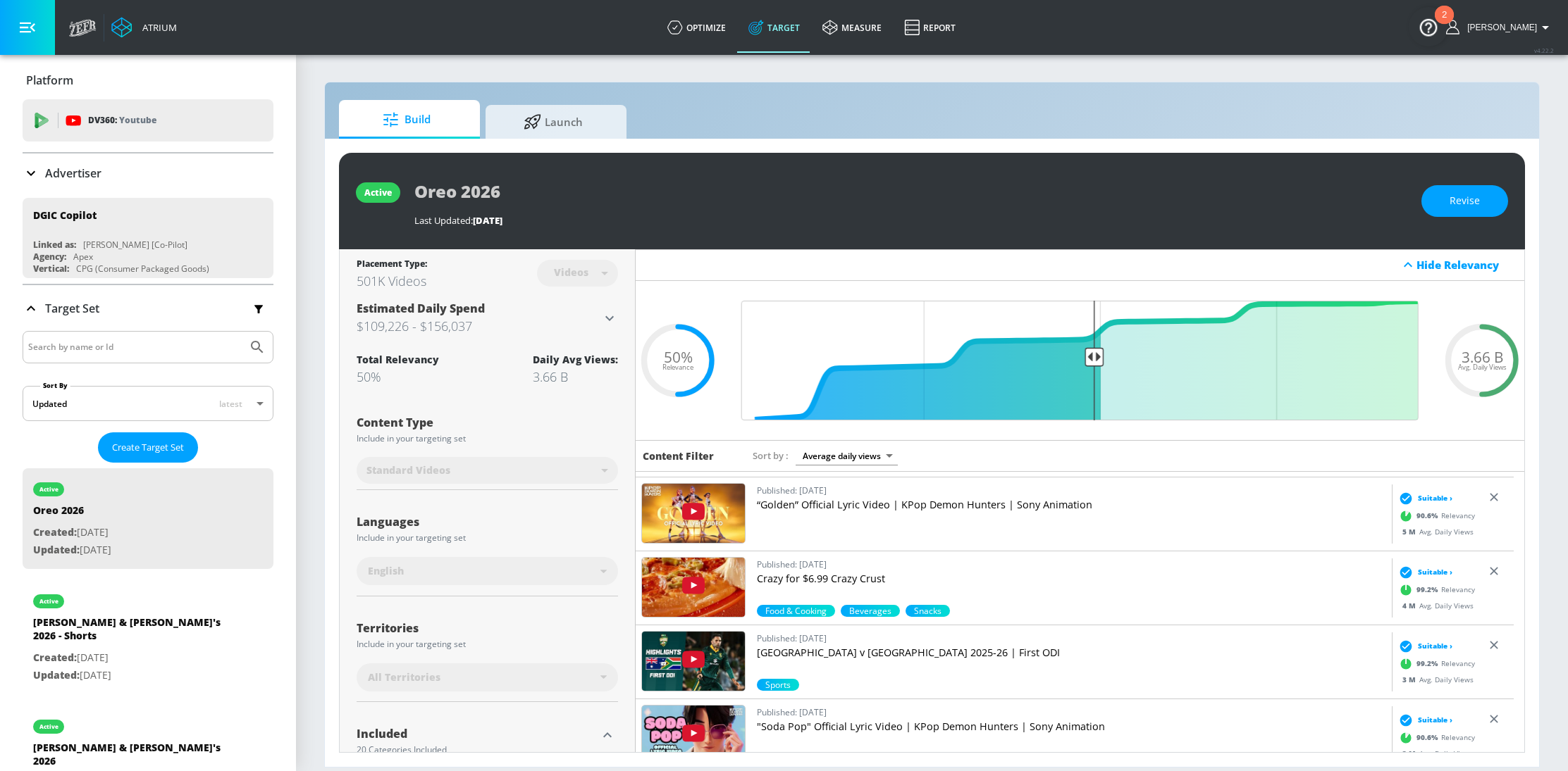
scroll to position [0, 0]
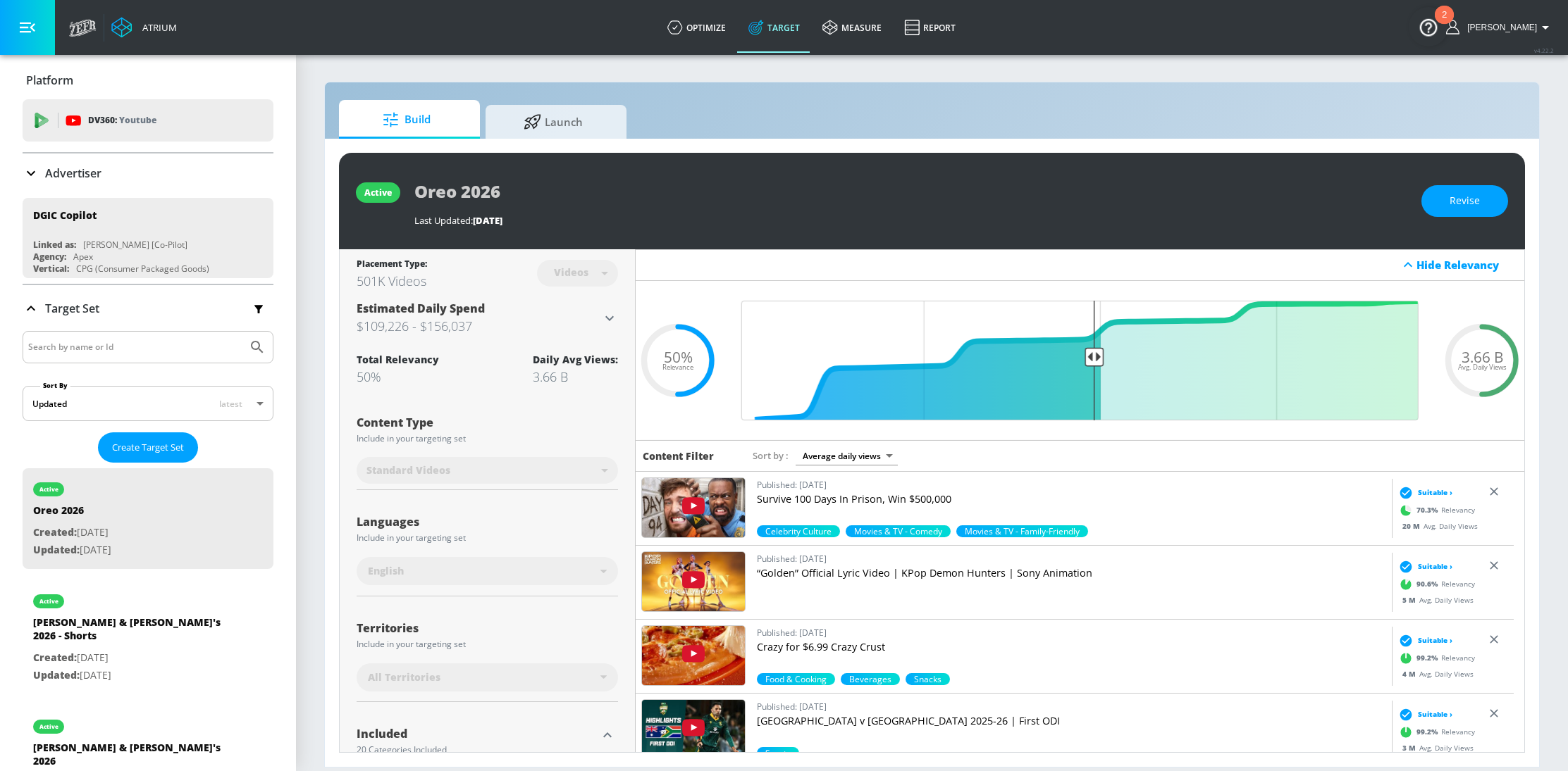
click at [835, 456] on body "Atrium optimize Target measure Report optimize Target measure Report v 4.22.2 R…" at bounding box center [784, 386] width 1568 height 771
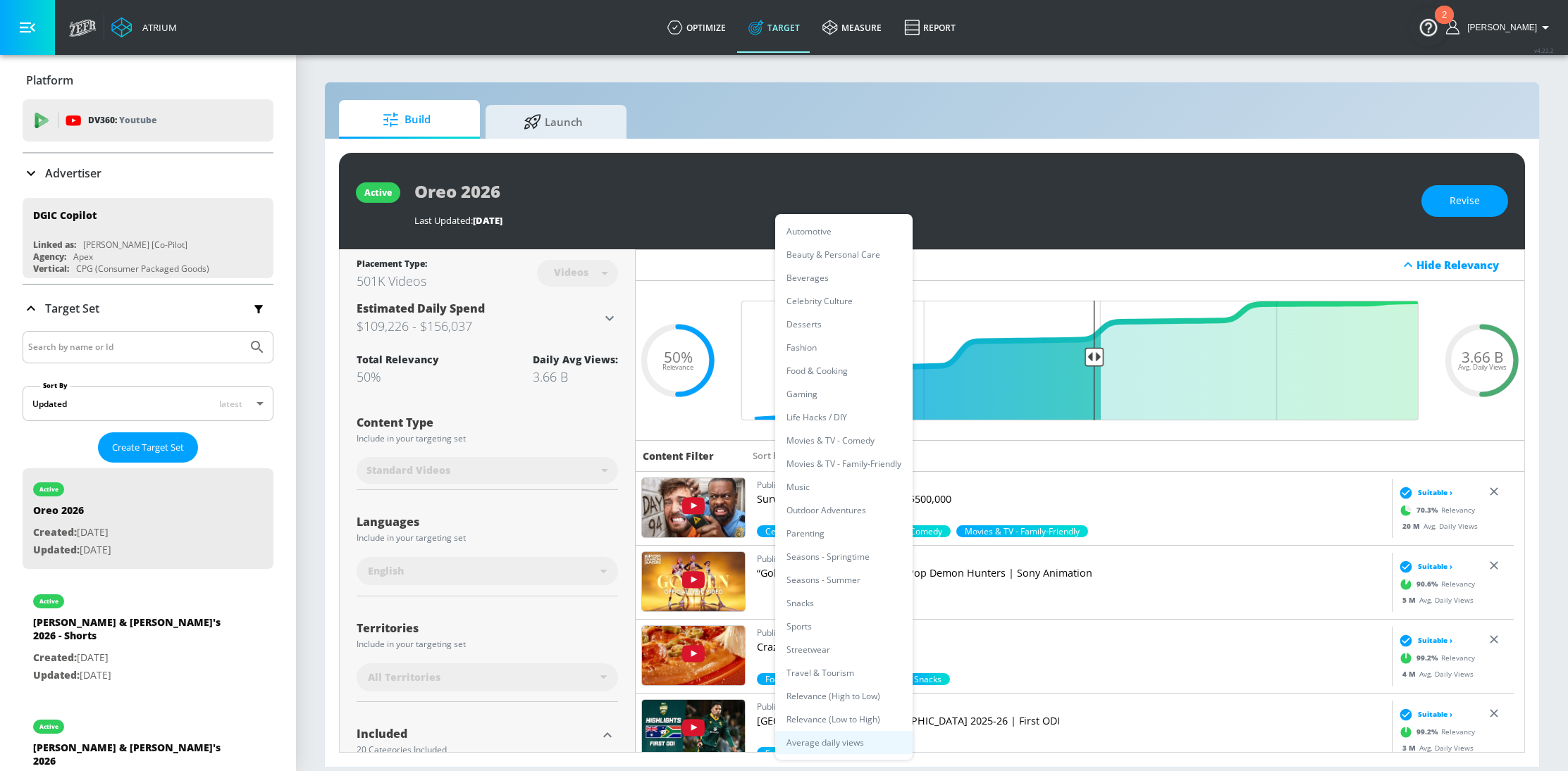
click at [825, 608] on li "Snacks" at bounding box center [844, 603] width 137 height 23
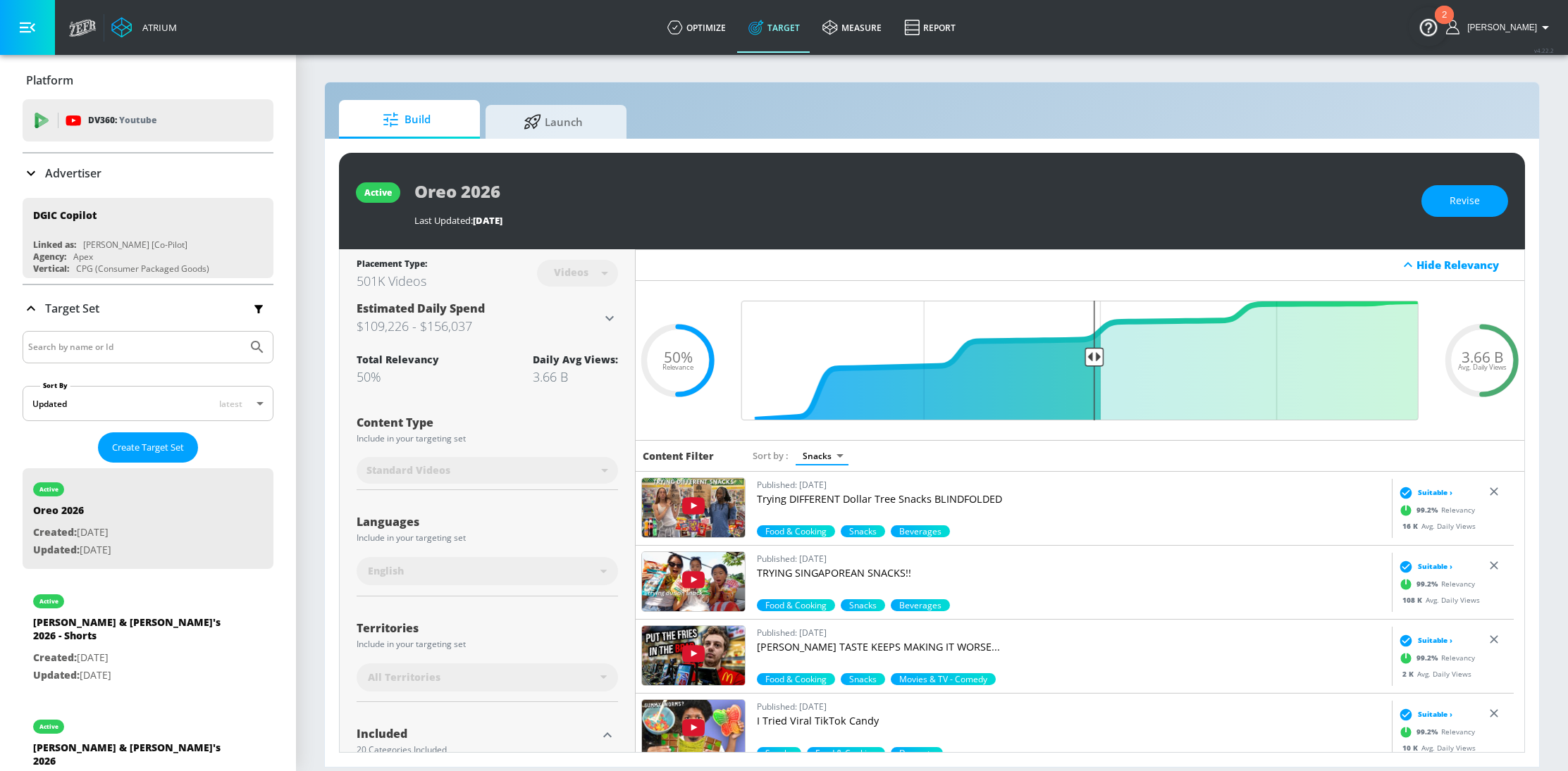
click at [814, 448] on body "Atrium optimize Target measure Report optimize Target measure Report v 4.22.2 R…" at bounding box center [784, 386] width 1568 height 771
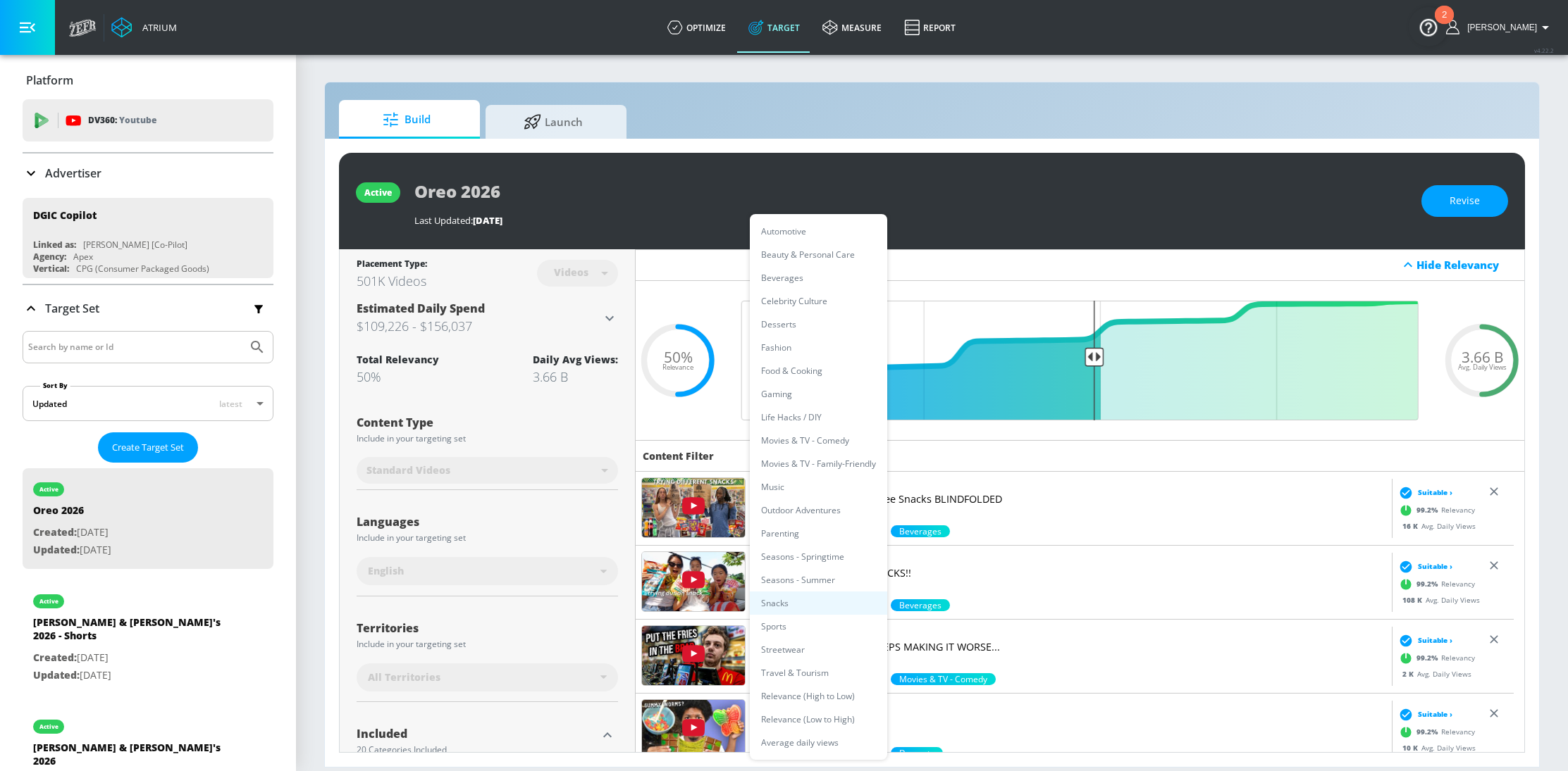
click at [992, 530] on div at bounding box center [784, 386] width 1568 height 771
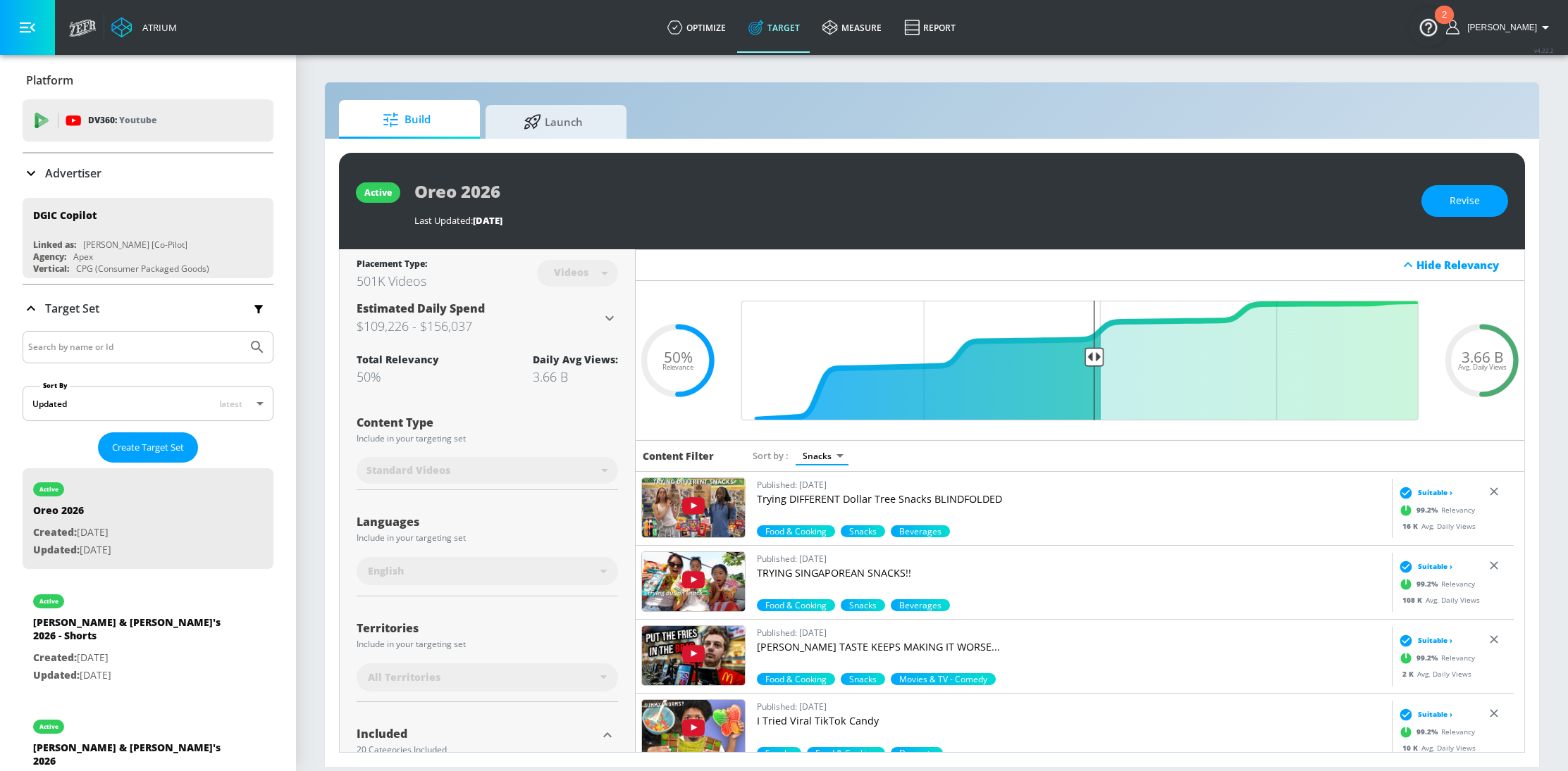
click at [822, 492] on p "Trying DIFFERENT Dollar Tree Snacks BLINDFOLDED" at bounding box center [1071, 499] width 630 height 14
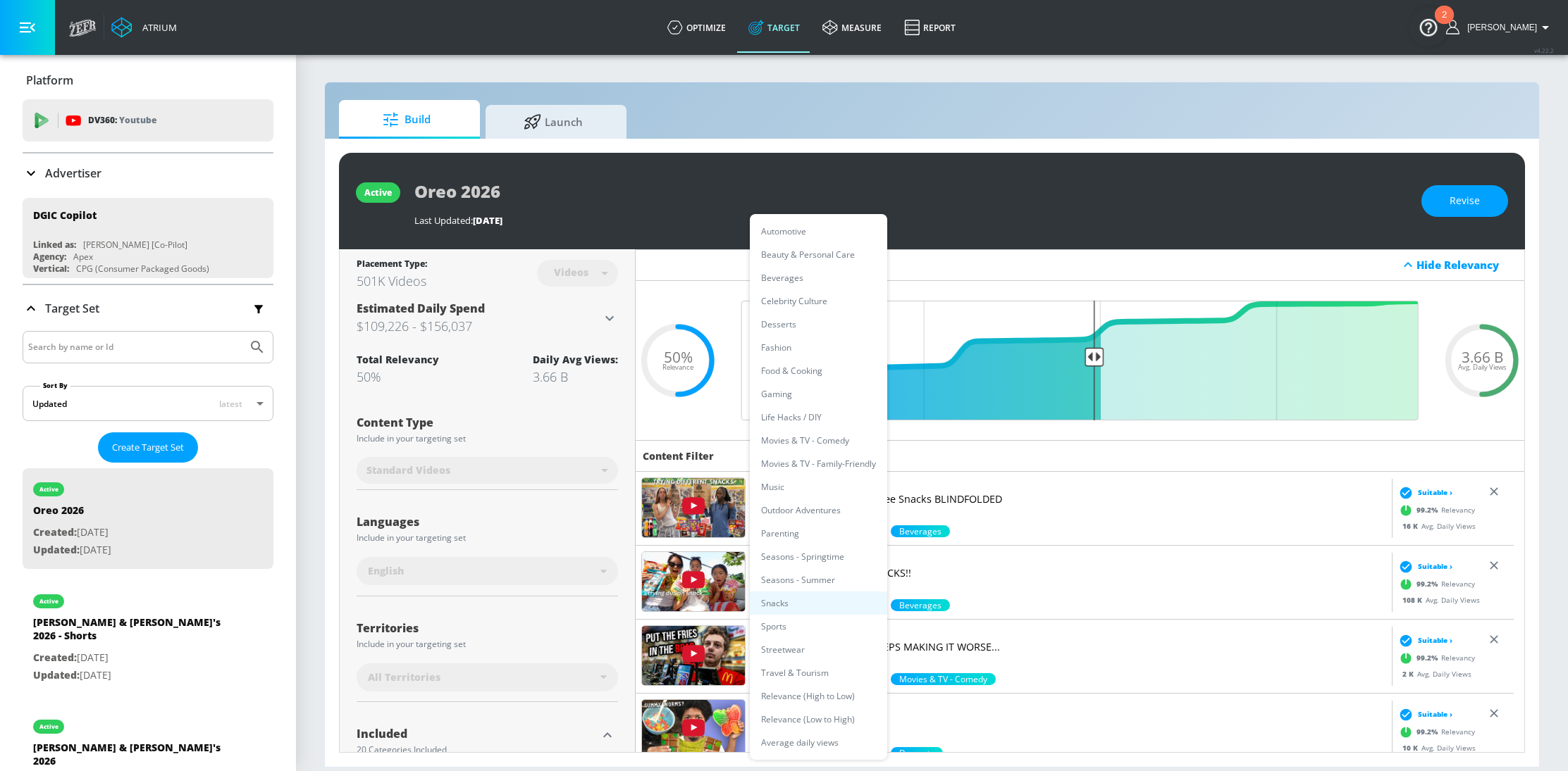
click at [822, 461] on body "Atrium optimize Target measure Report optimize Target measure Report v 4.22.2 R…" at bounding box center [784, 386] width 1568 height 771
click at [820, 538] on li "Parenting" at bounding box center [819, 534] width 137 height 23
type input "6465cdd2-6268-4b8f-b202-422c02731c05"
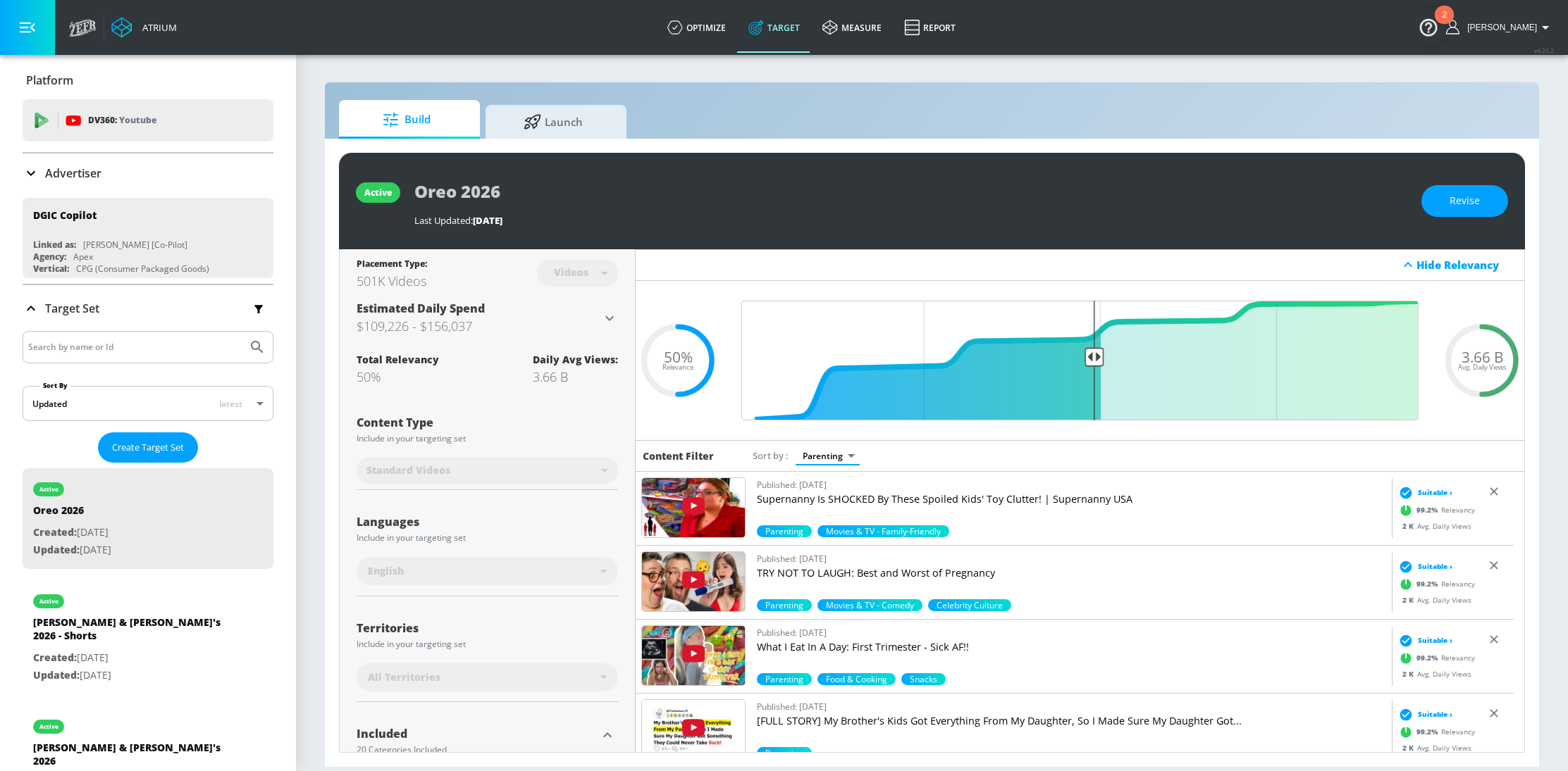
click at [842, 452] on body "Atrium optimize Target measure Report optimize Target measure Report v 4.22.2 R…" at bounding box center [784, 386] width 1568 height 771
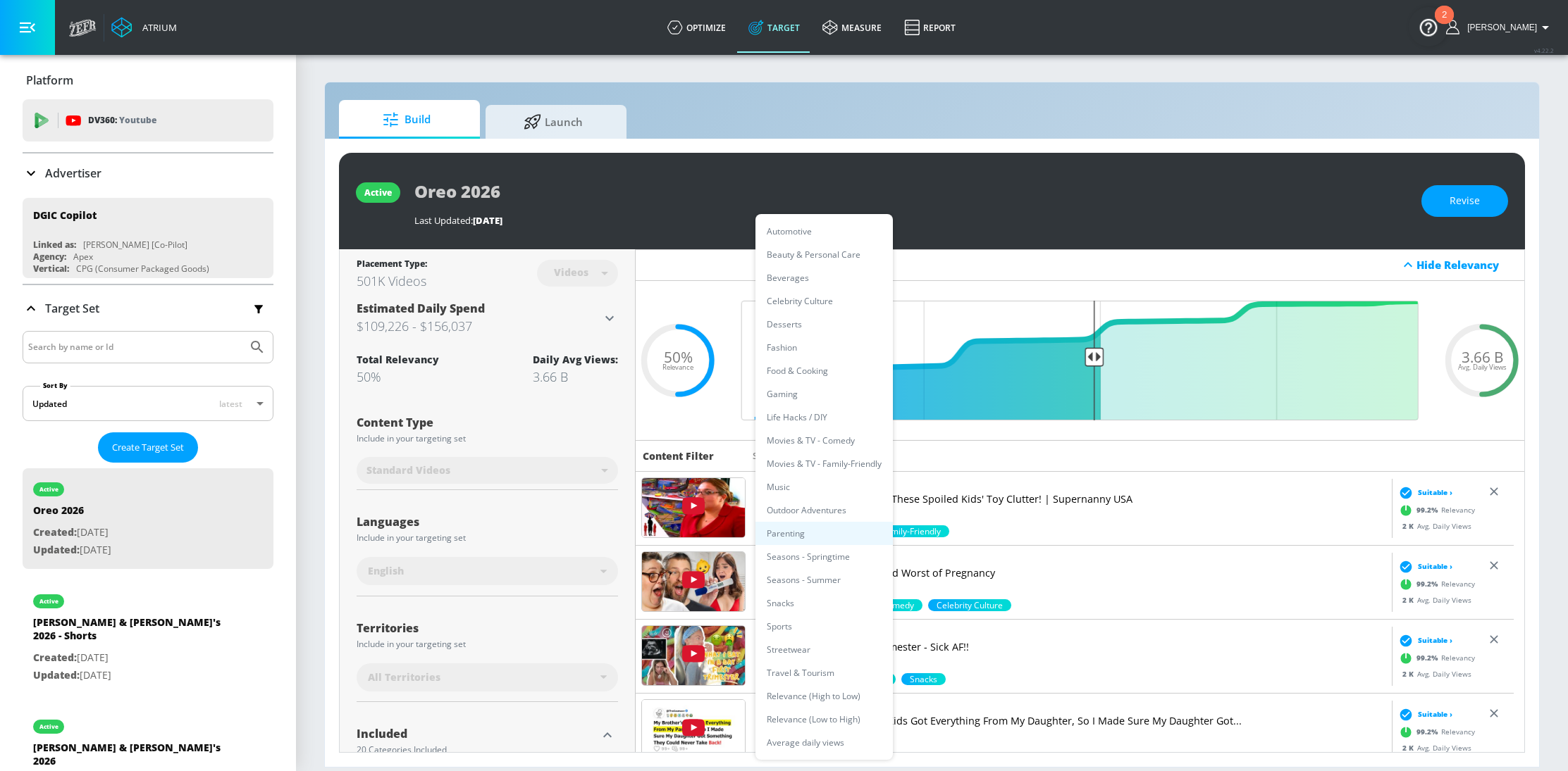
click at [944, 272] on div at bounding box center [784, 386] width 1568 height 771
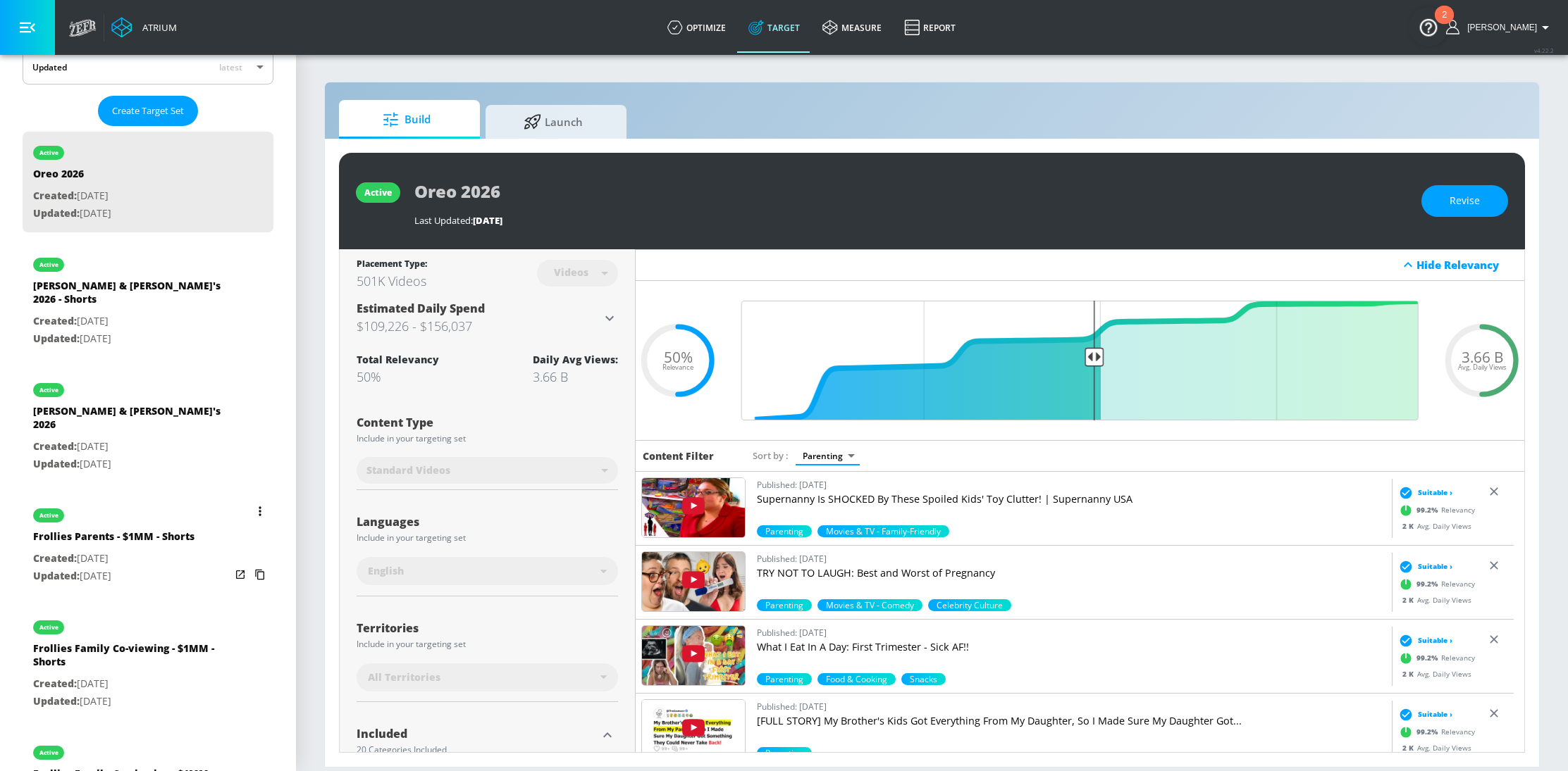
scroll to position [189, 0]
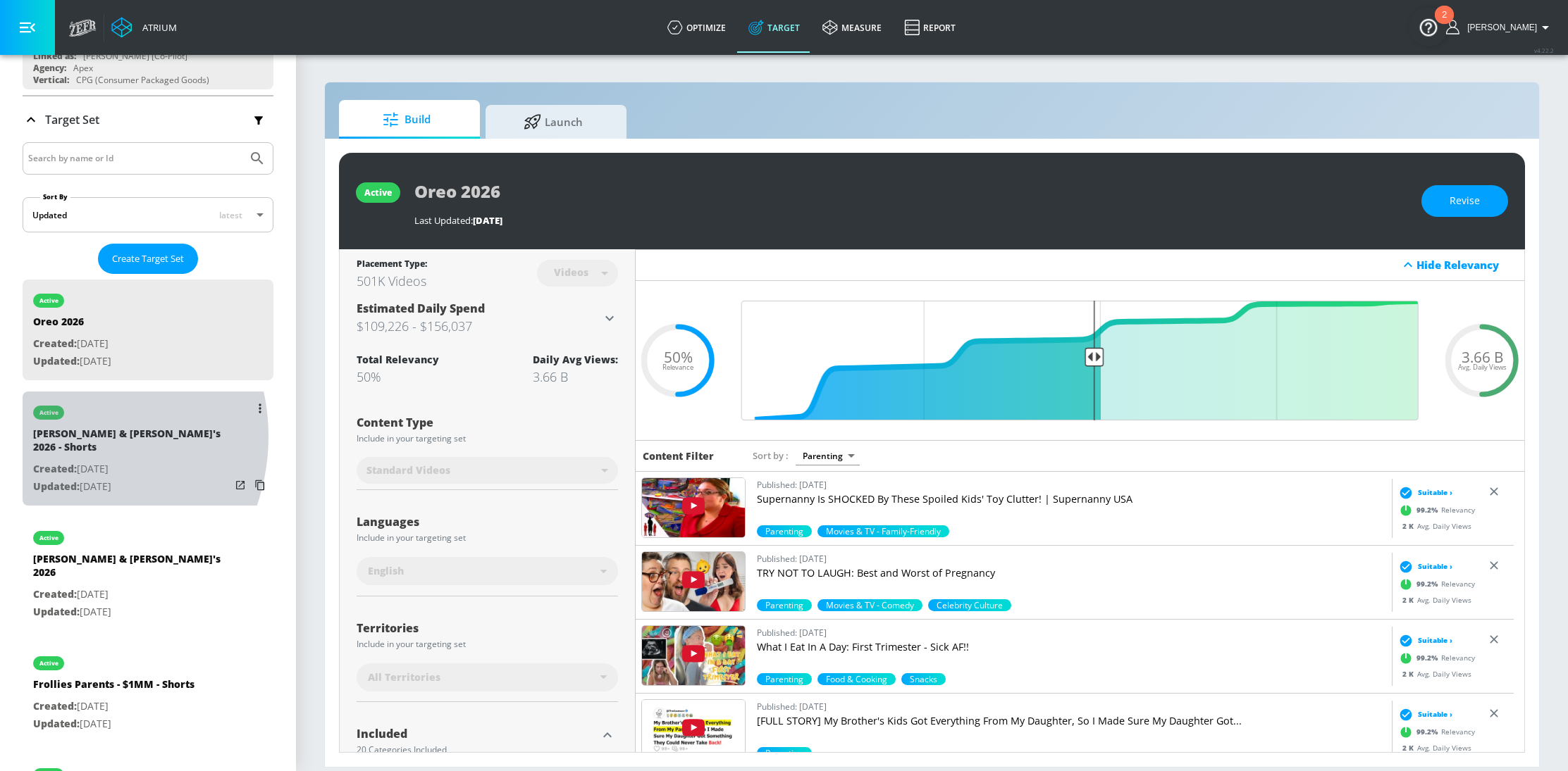
click at [56, 435] on div "[PERSON_NAME] & [PERSON_NAME]'s 2026 - Shorts" at bounding box center [131, 444] width 197 height 34
type input "[PERSON_NAME] & [PERSON_NAME]'s 2026 - Shorts"
type input "channels"
type input "0.05"
type input "avg_daily_views_last_7_days"
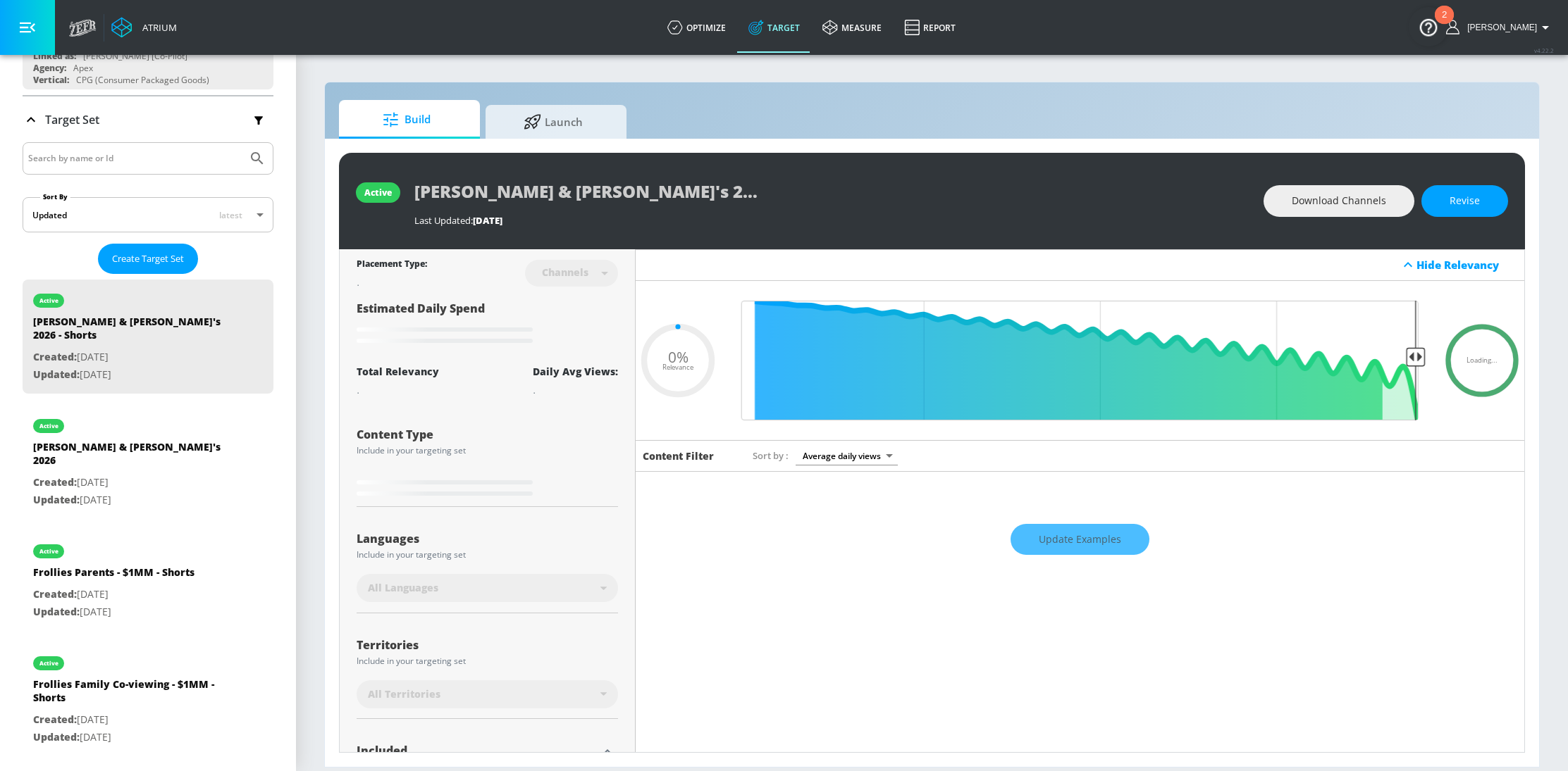
type input "0.38"
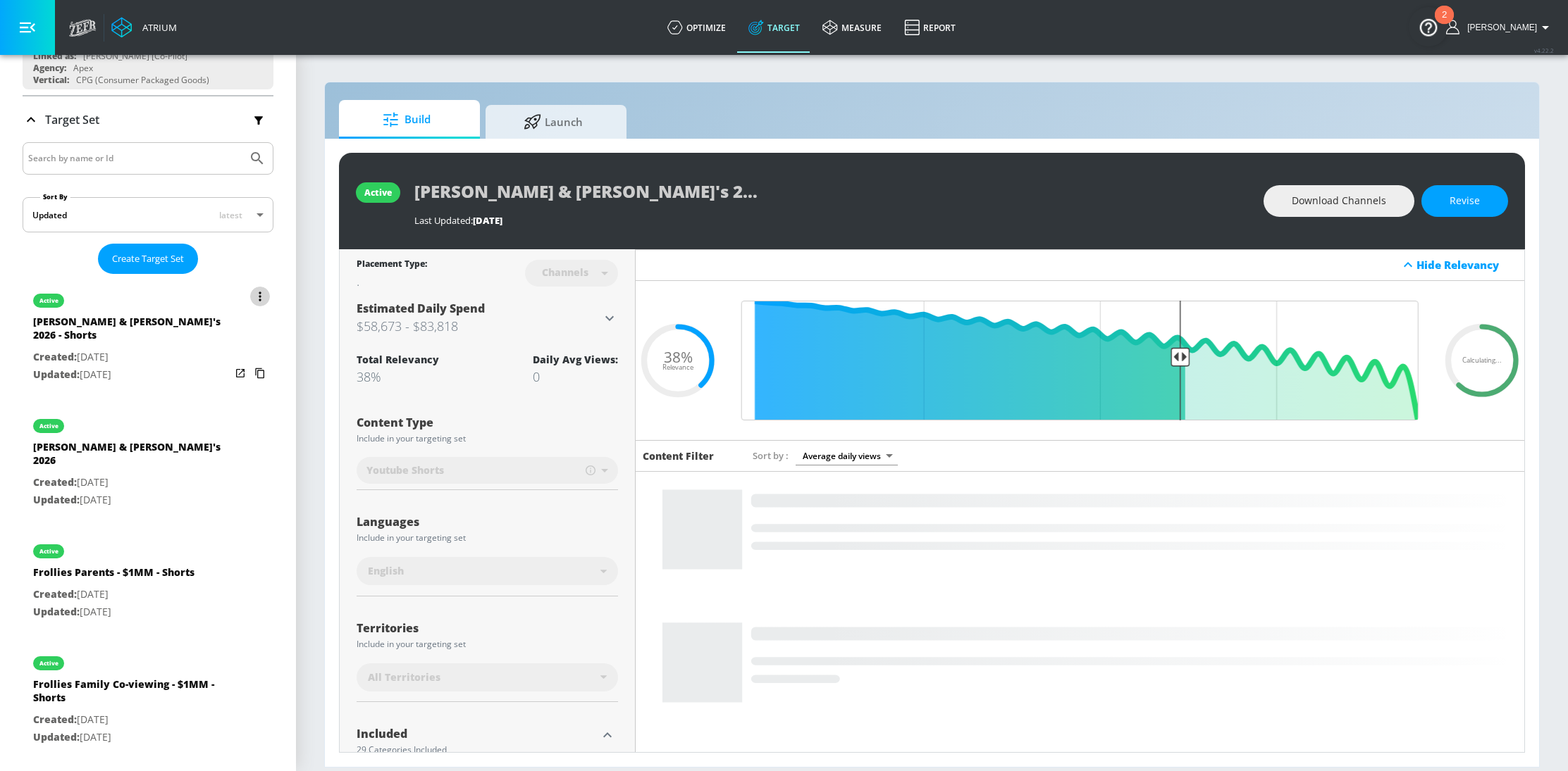
click at [259, 293] on icon "list of Target Set" at bounding box center [260, 296] width 3 height 10
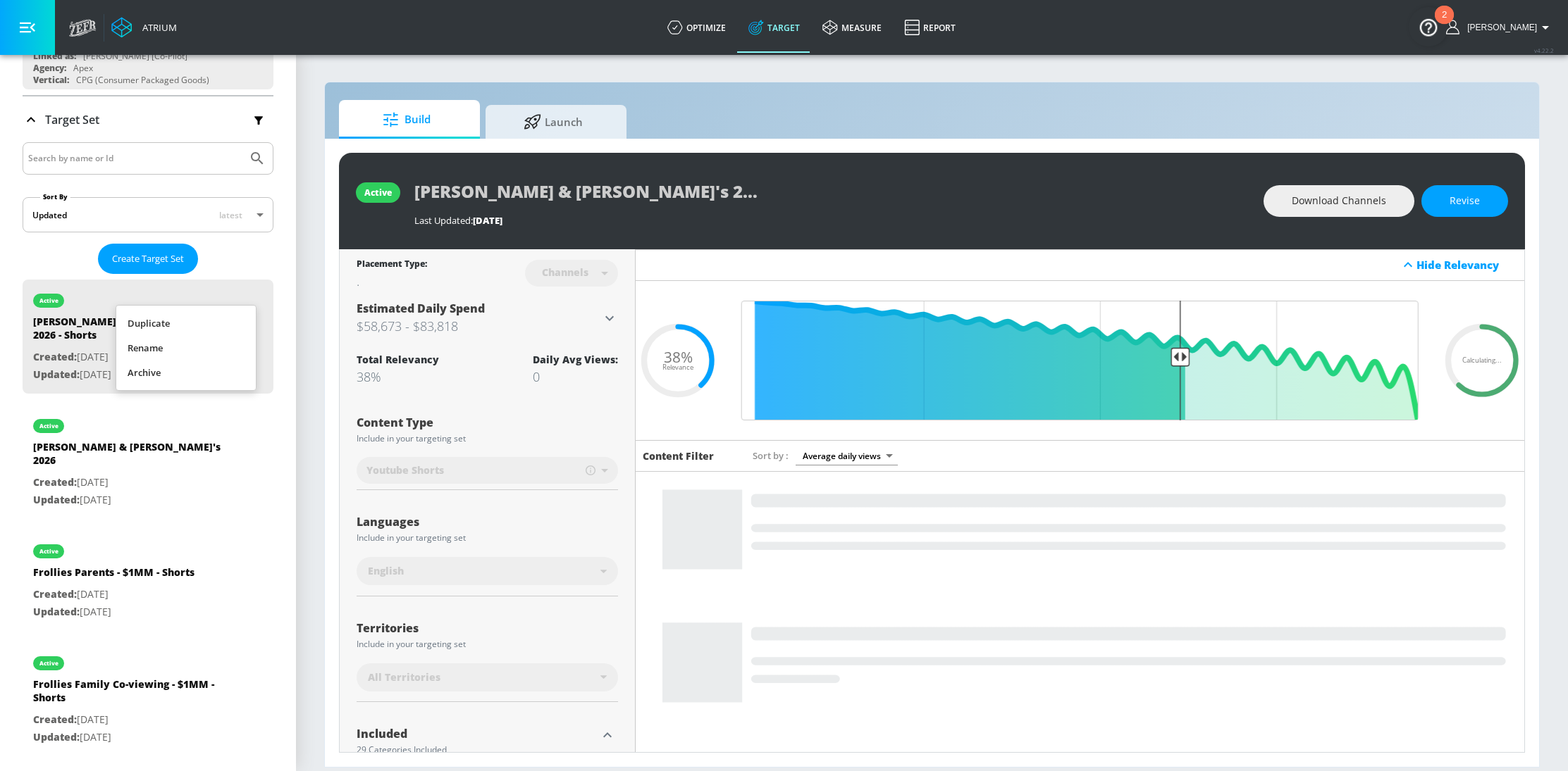
click at [321, 330] on div at bounding box center [784, 386] width 1568 height 771
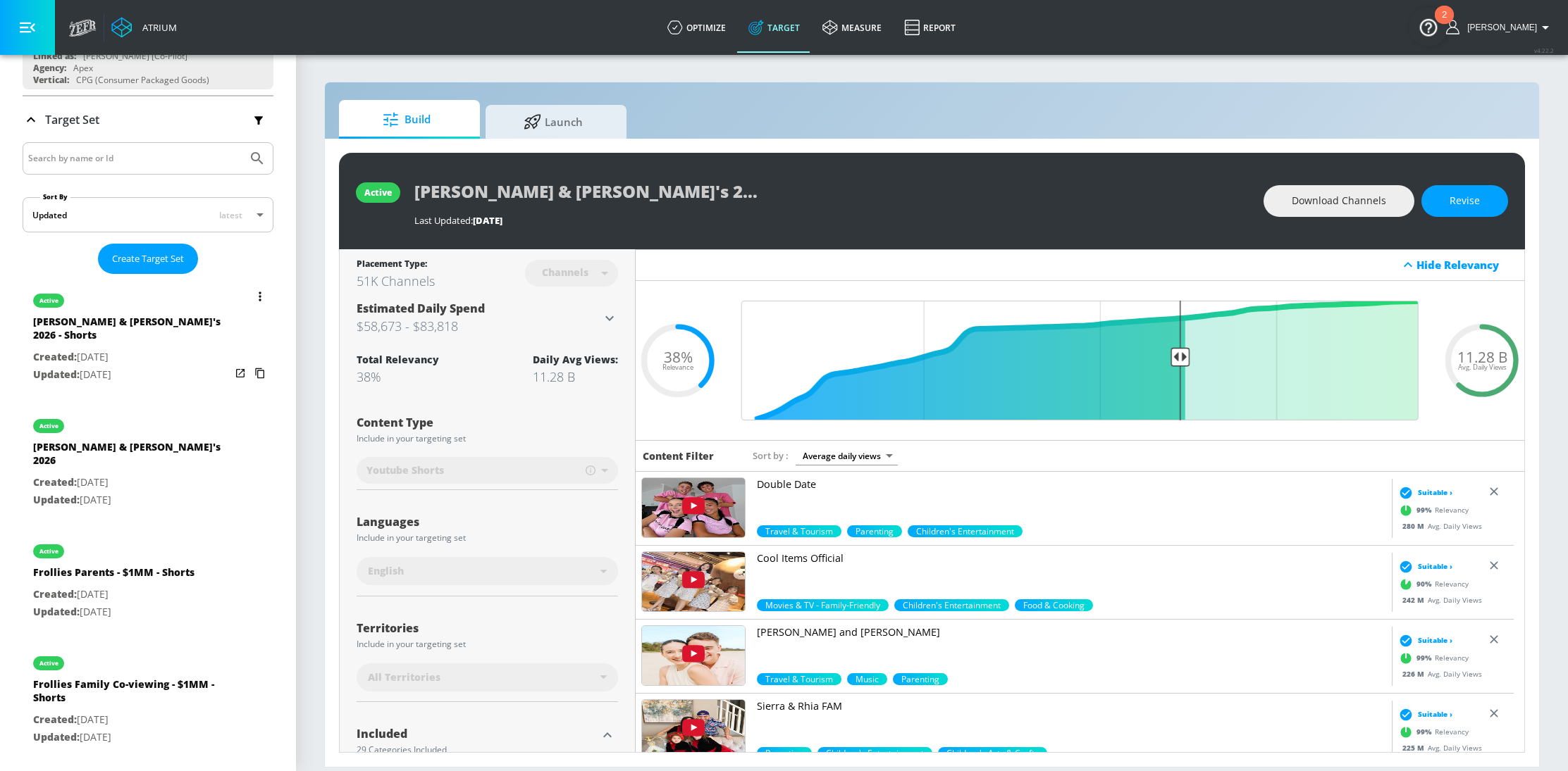
click at [251, 291] on button "list of Target Set" at bounding box center [260, 296] width 20 height 20
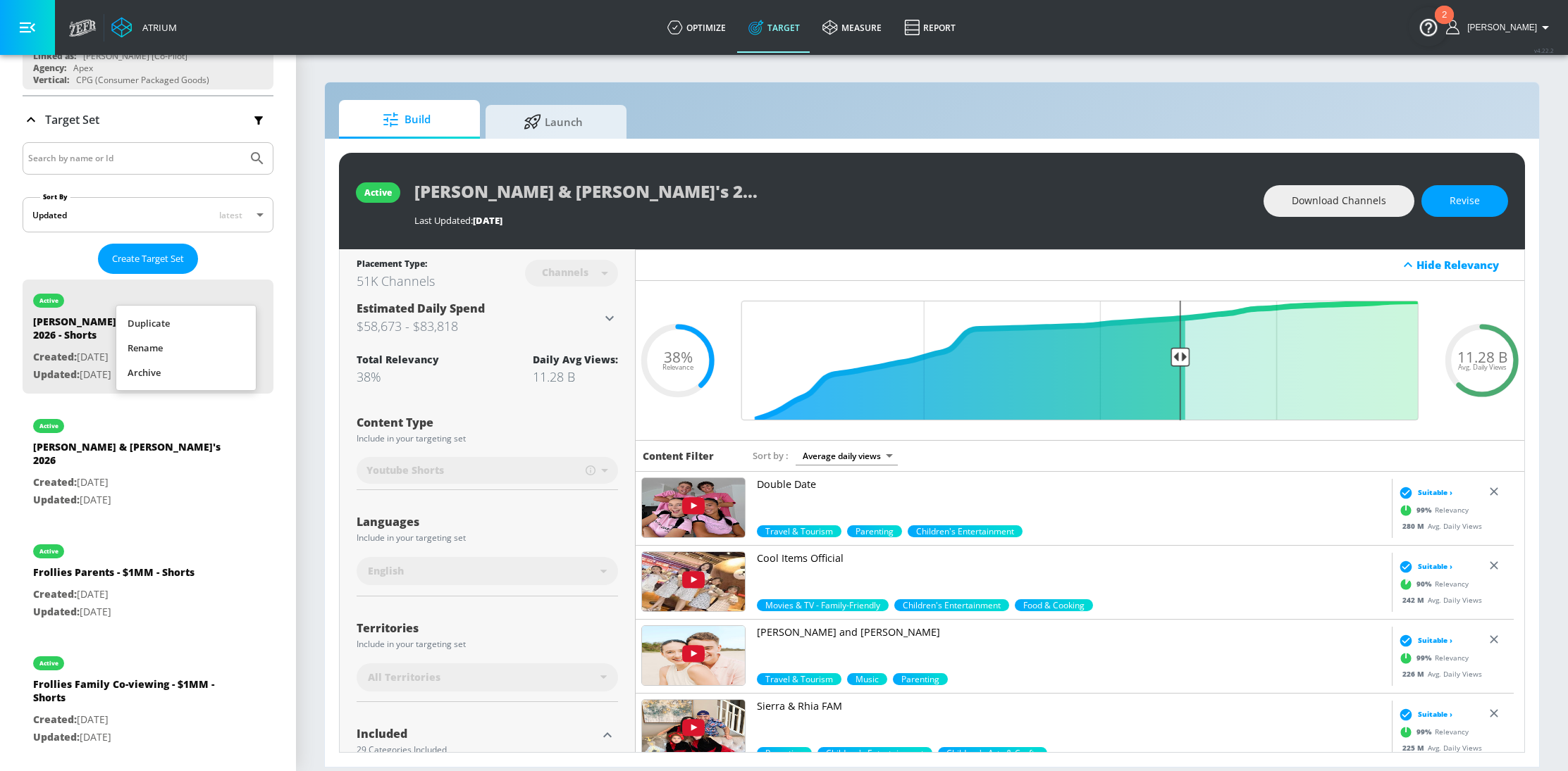
click at [275, 311] on div at bounding box center [784, 386] width 1568 height 771
click at [716, 27] on link "optimize" at bounding box center [696, 27] width 81 height 50
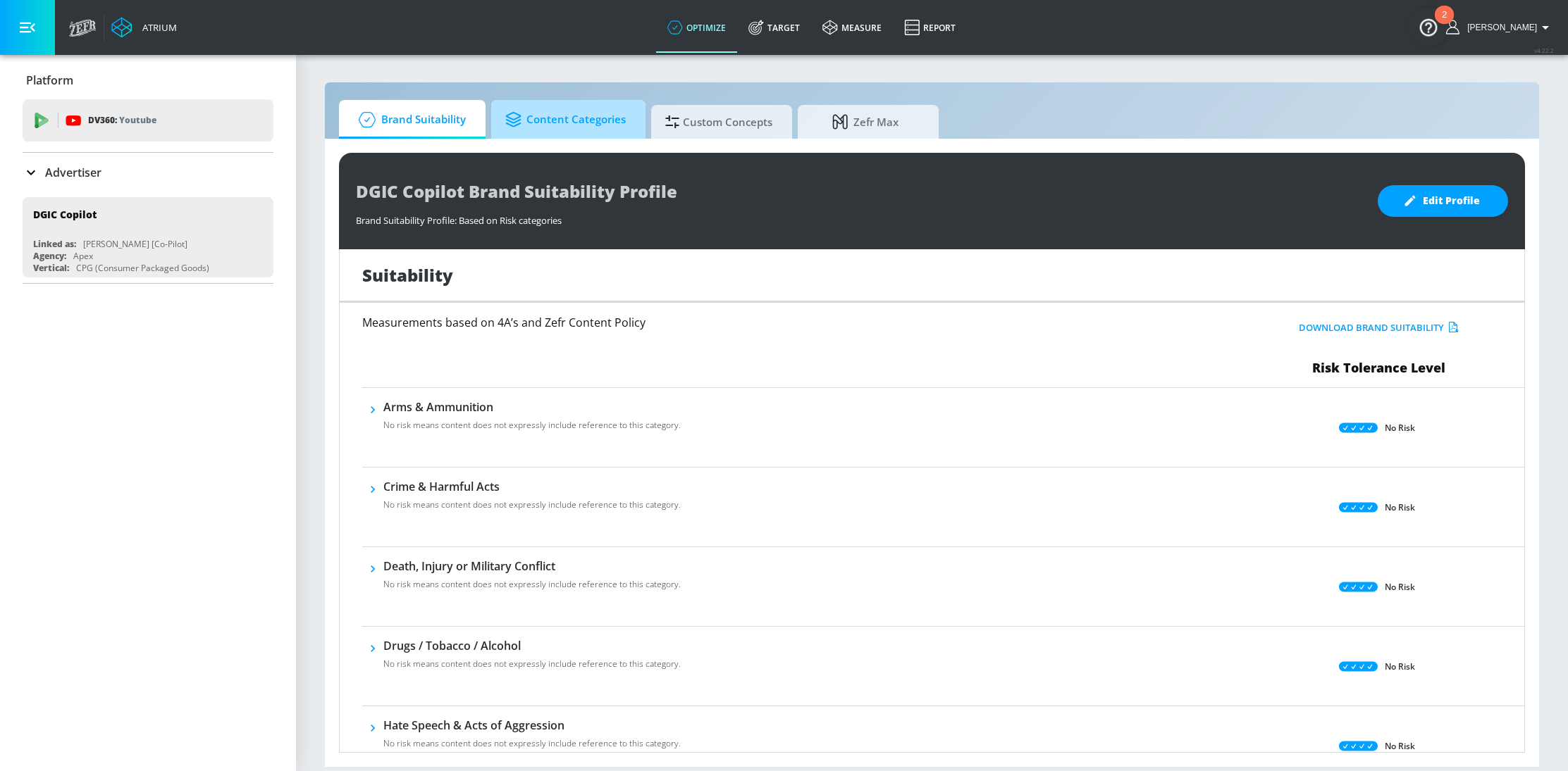
click at [575, 123] on span "Content Categories" at bounding box center [565, 120] width 121 height 34
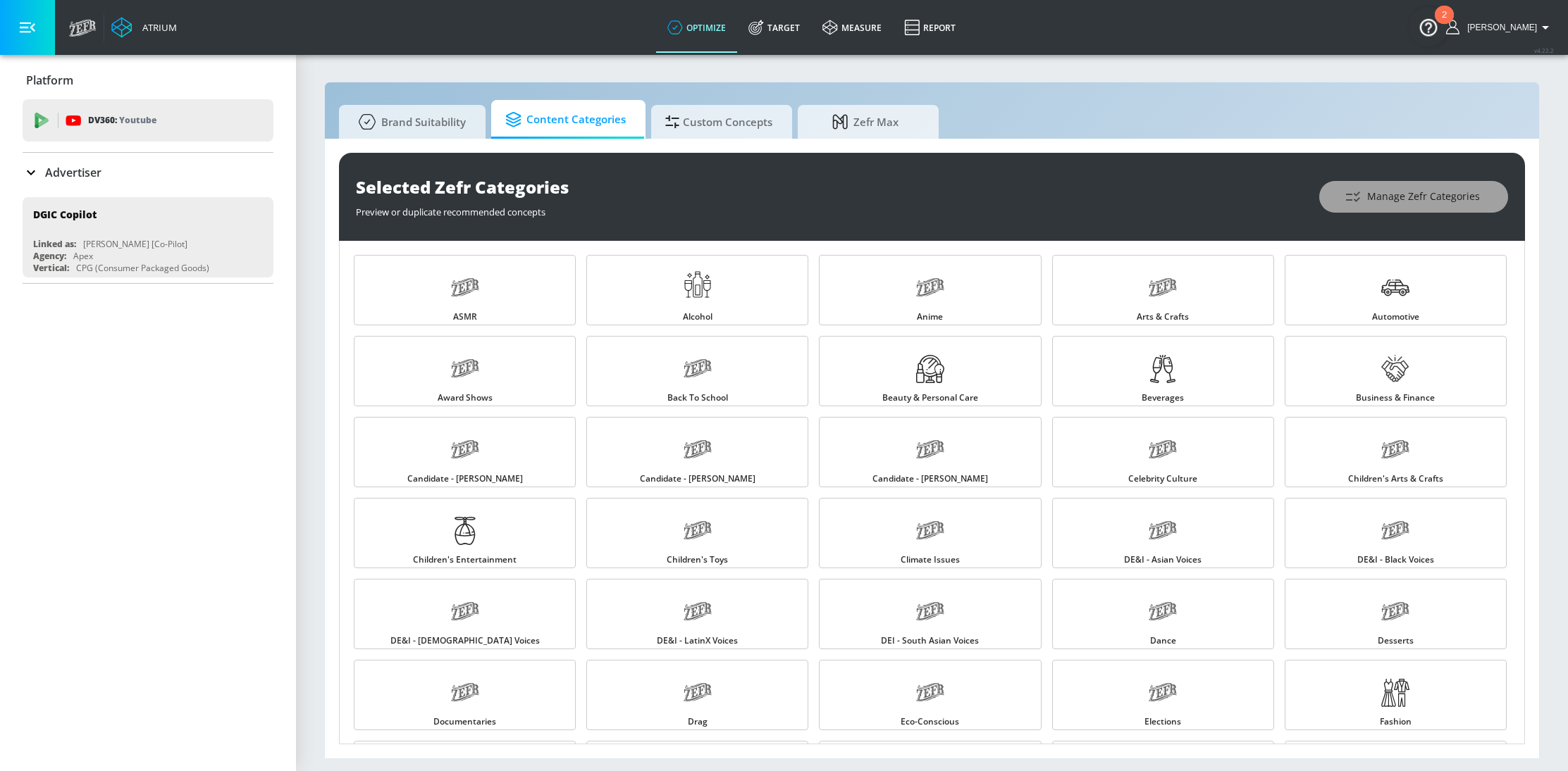
click at [1419, 202] on span "Manage Zefr Categories" at bounding box center [1413, 197] width 132 height 18
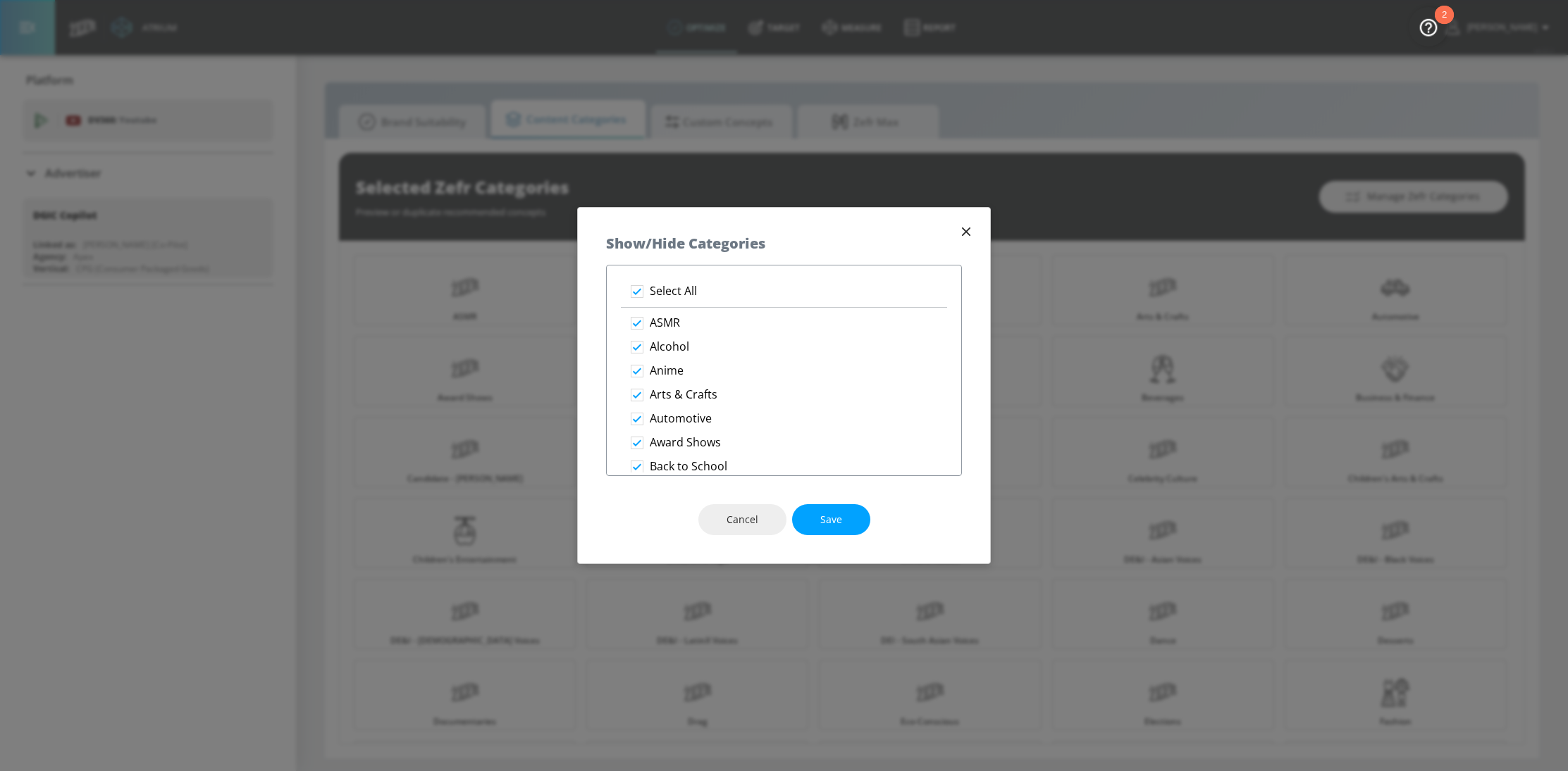
click at [965, 225] on icon "button" at bounding box center [965, 231] width 15 height 15
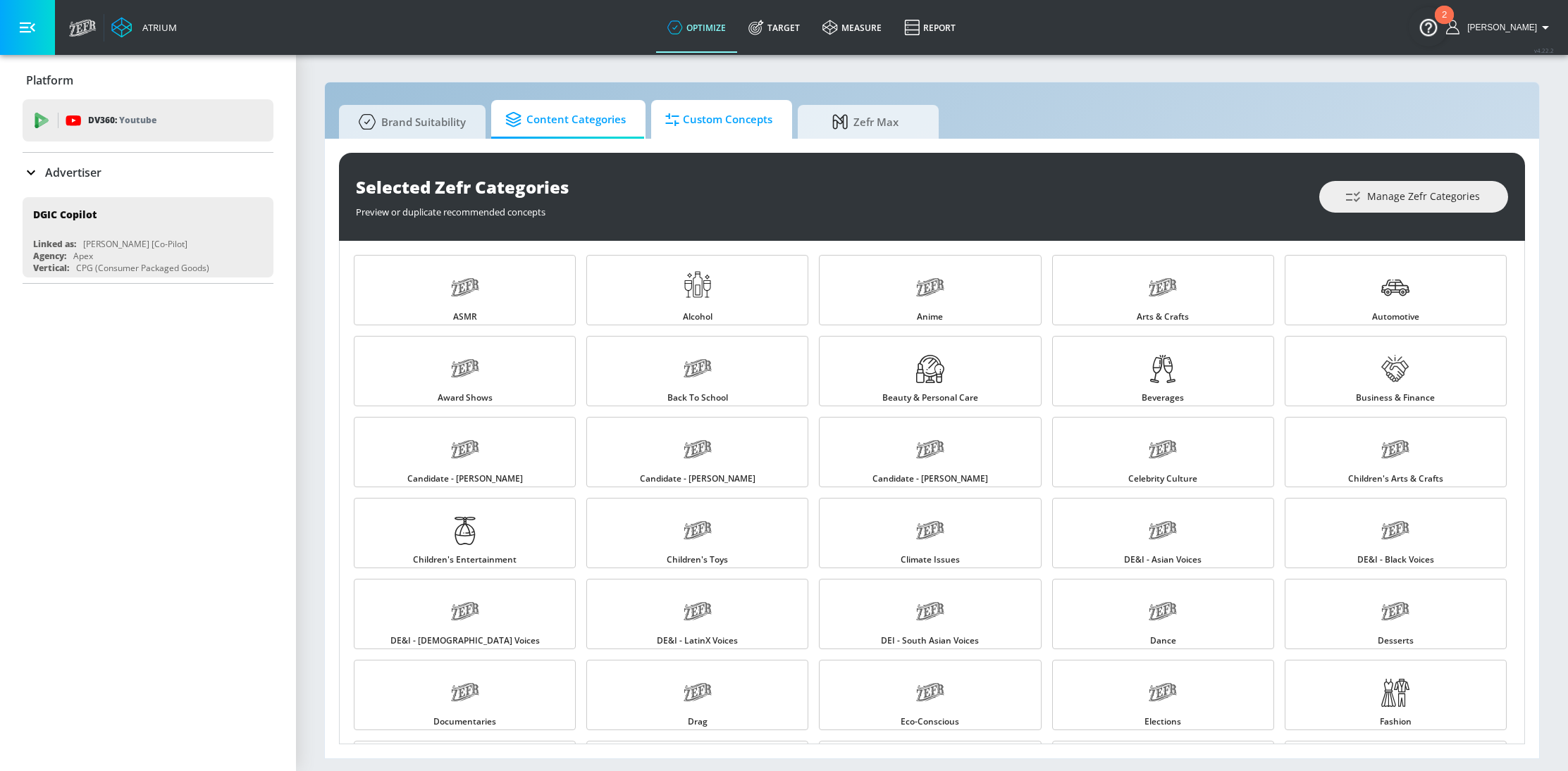
click at [709, 130] on span "Custom Concepts" at bounding box center [719, 120] width 107 height 34
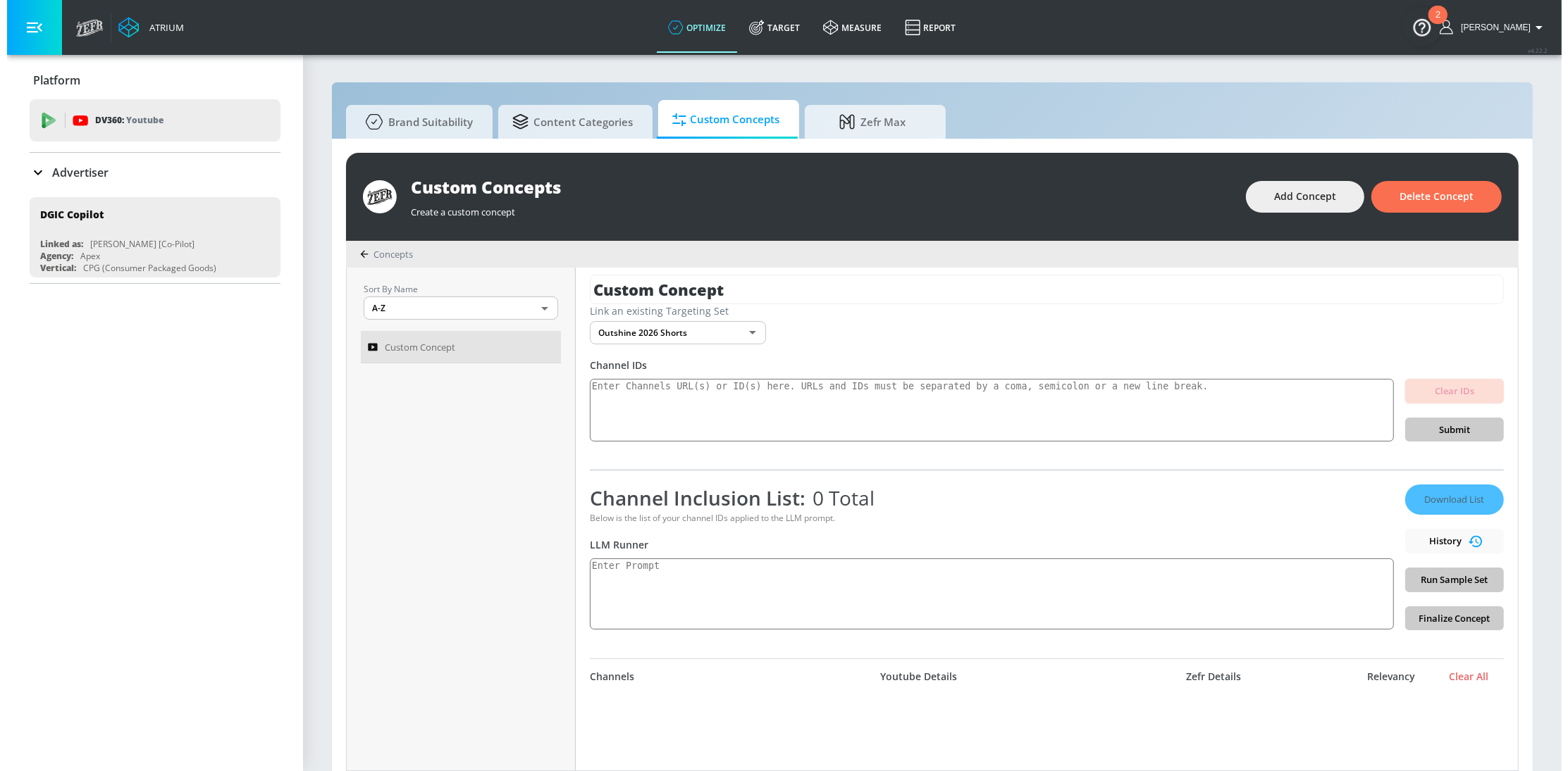
scroll to position [6, 0]
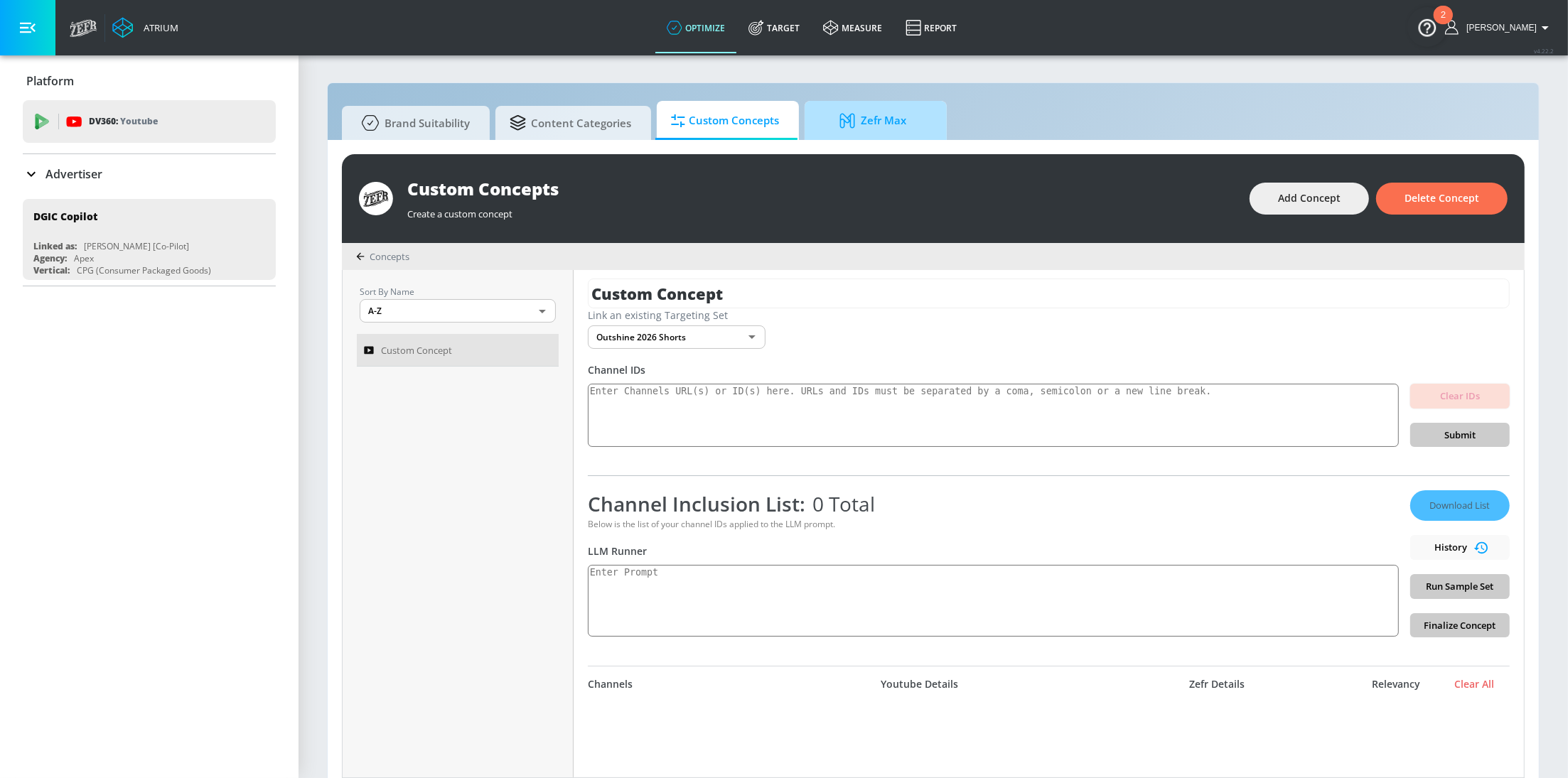
click at [815, 124] on link "Zefr Max" at bounding box center [875, 120] width 142 height 39
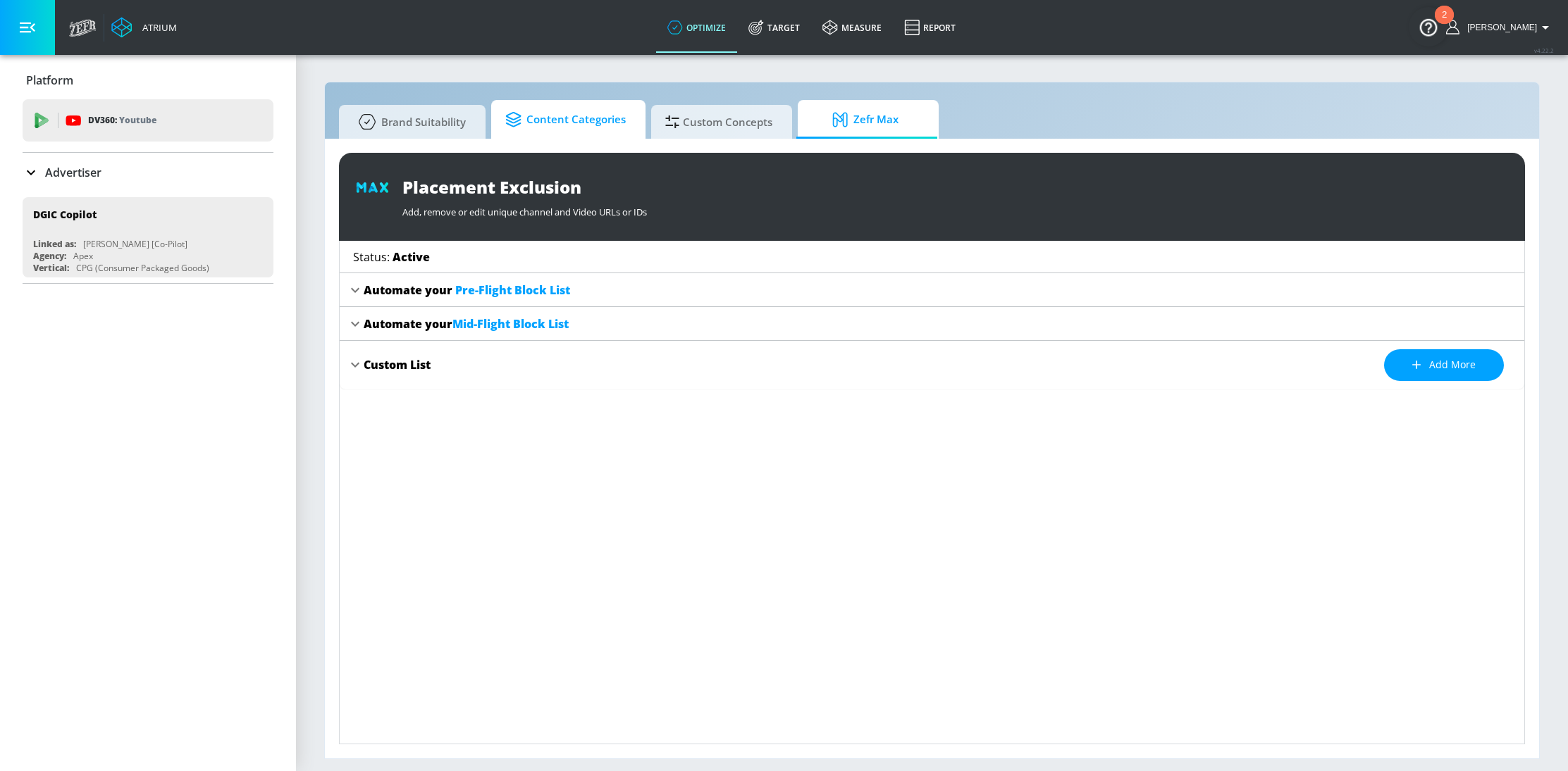
click at [581, 107] on span "Content Categories" at bounding box center [565, 120] width 121 height 34
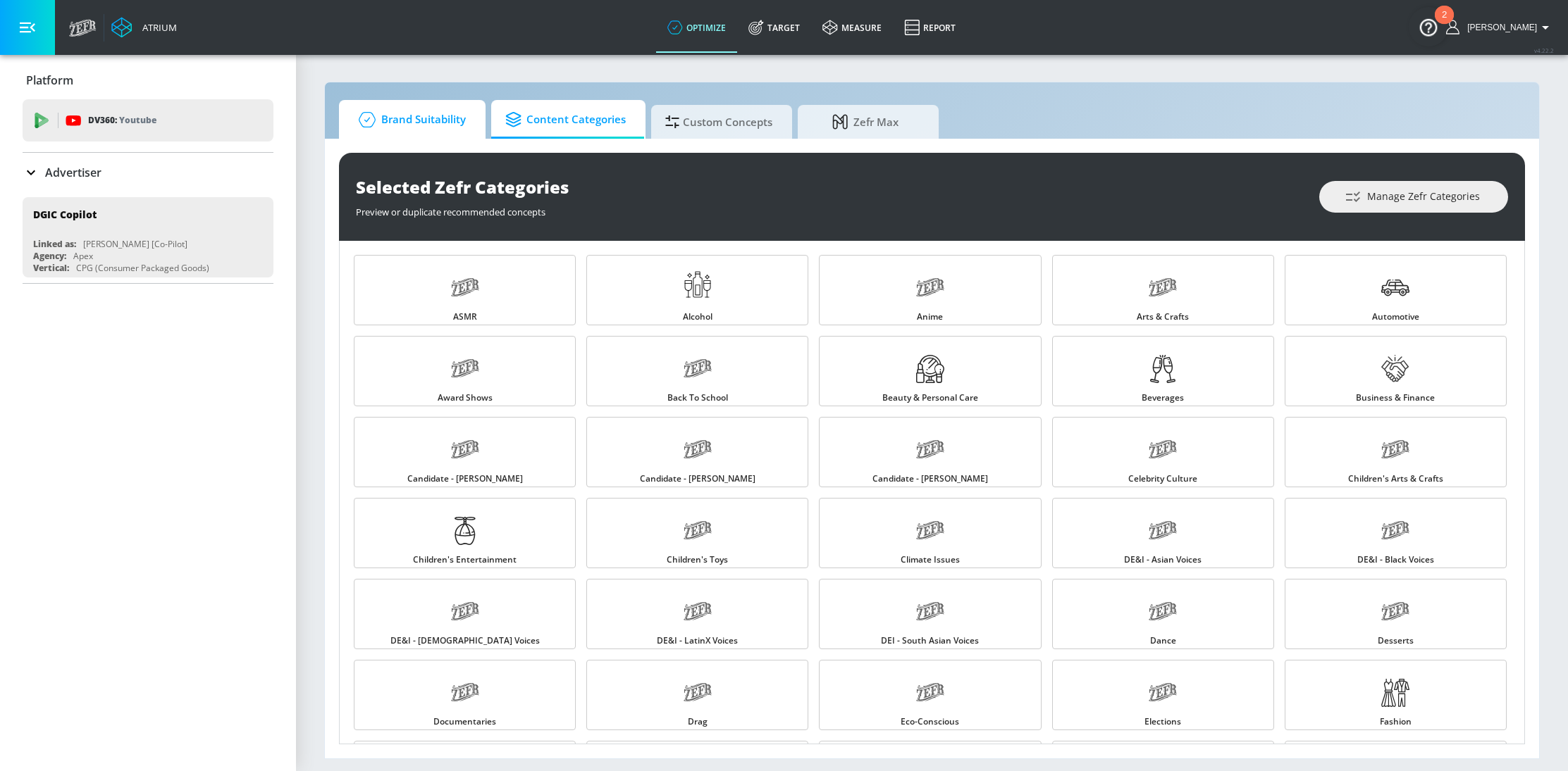
click at [435, 130] on span "Brand Suitability" at bounding box center [409, 120] width 112 height 34
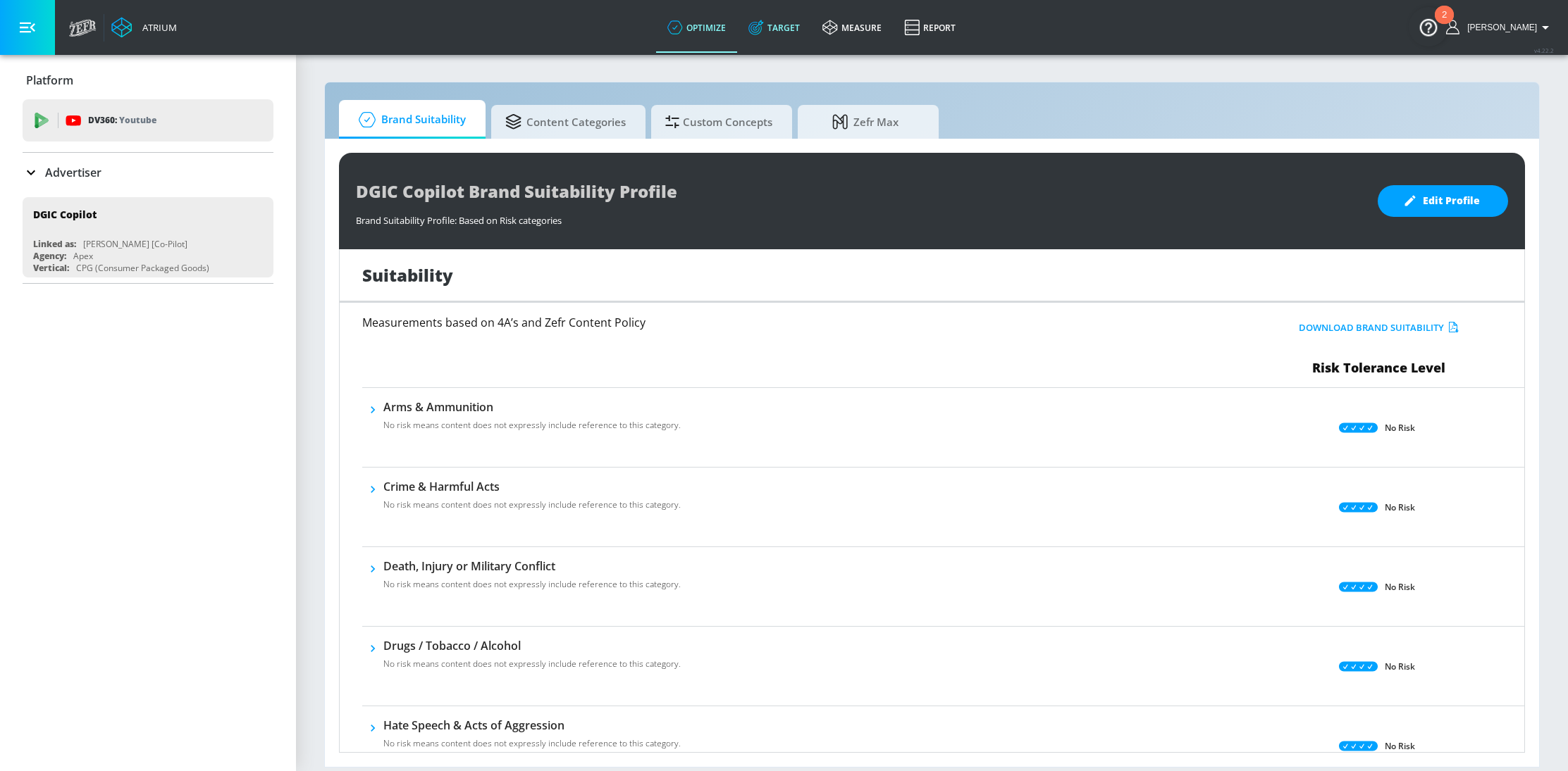
click at [807, 19] on link "Target" at bounding box center [773, 27] width 74 height 50
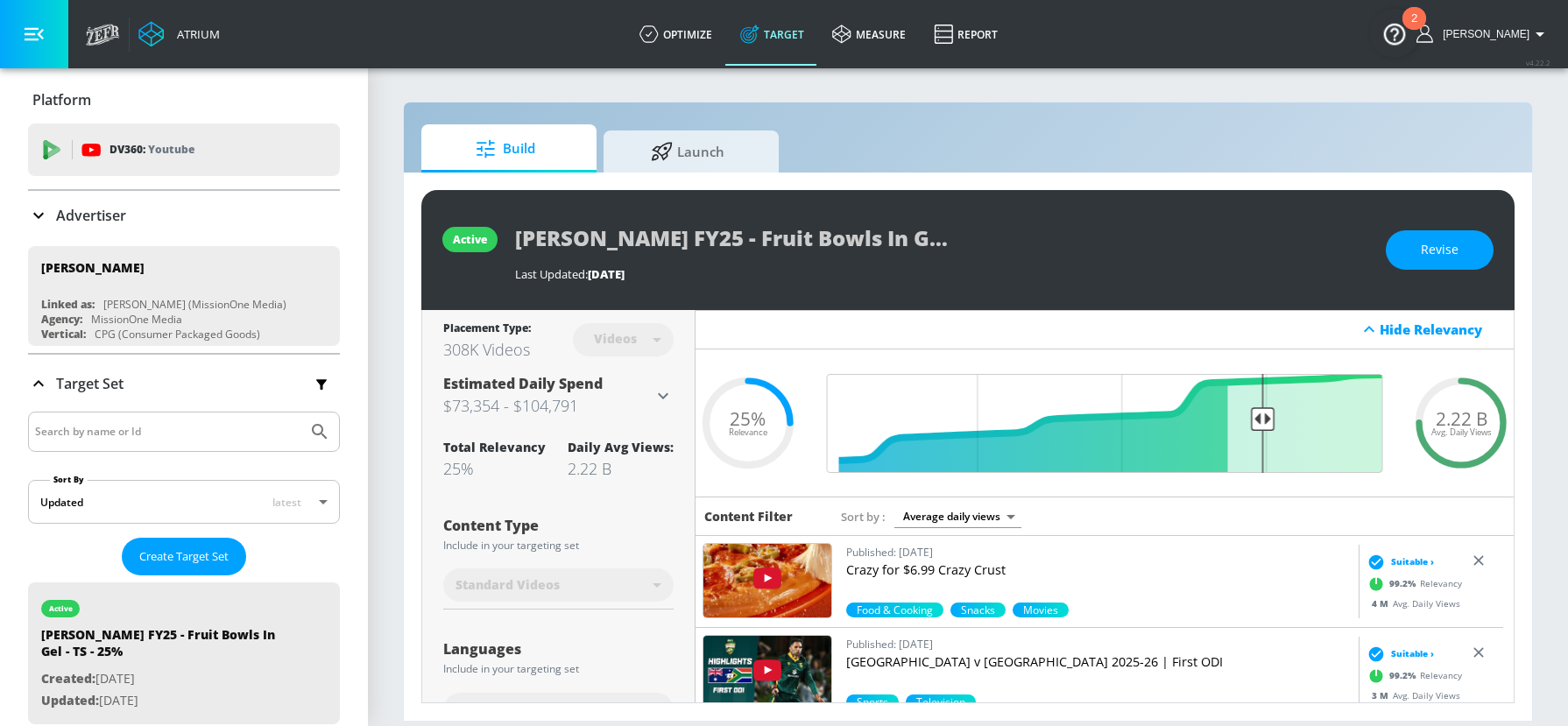
scroll to position [184, 0]
